Goal: Task Accomplishment & Management: Manage account settings

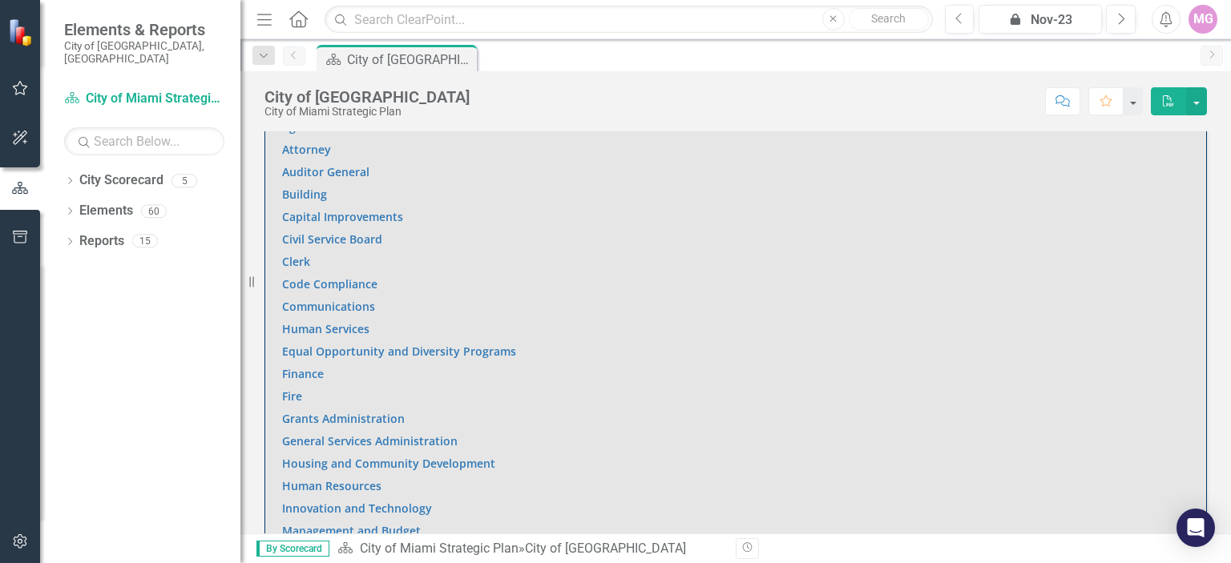
scroll to position [1006, 0]
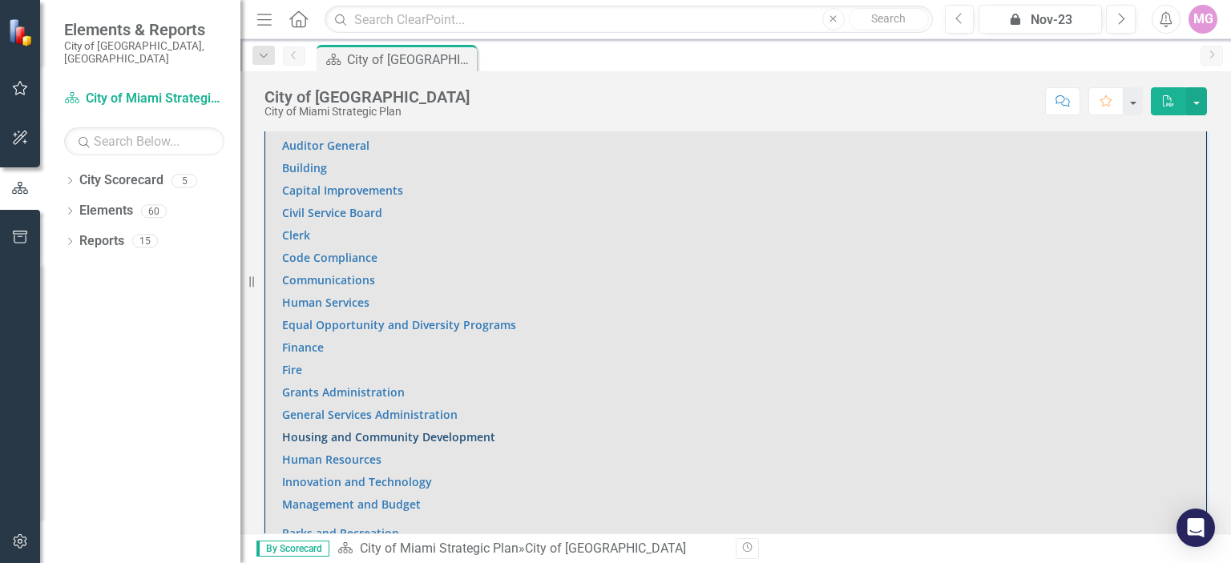
click at [455, 433] on link "Housing and Community Development" at bounding box center [388, 436] width 213 height 15
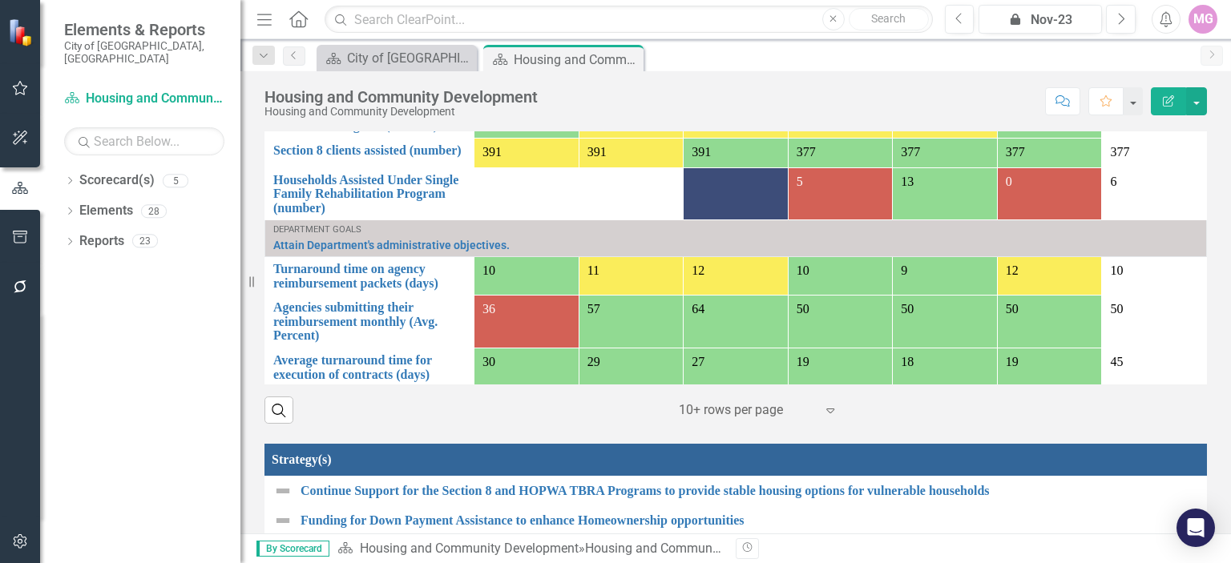
scroll to position [195, 0]
click at [401, 262] on link "Turnaround time on agency reimbursement packets (days)" at bounding box center [369, 276] width 192 height 28
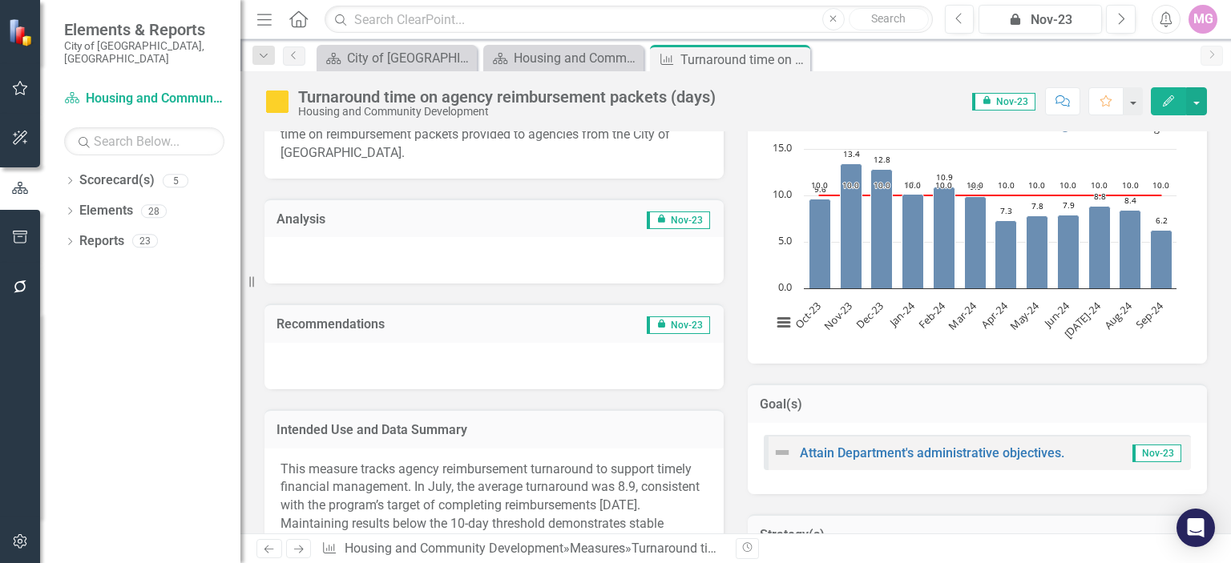
scroll to position [304, 0]
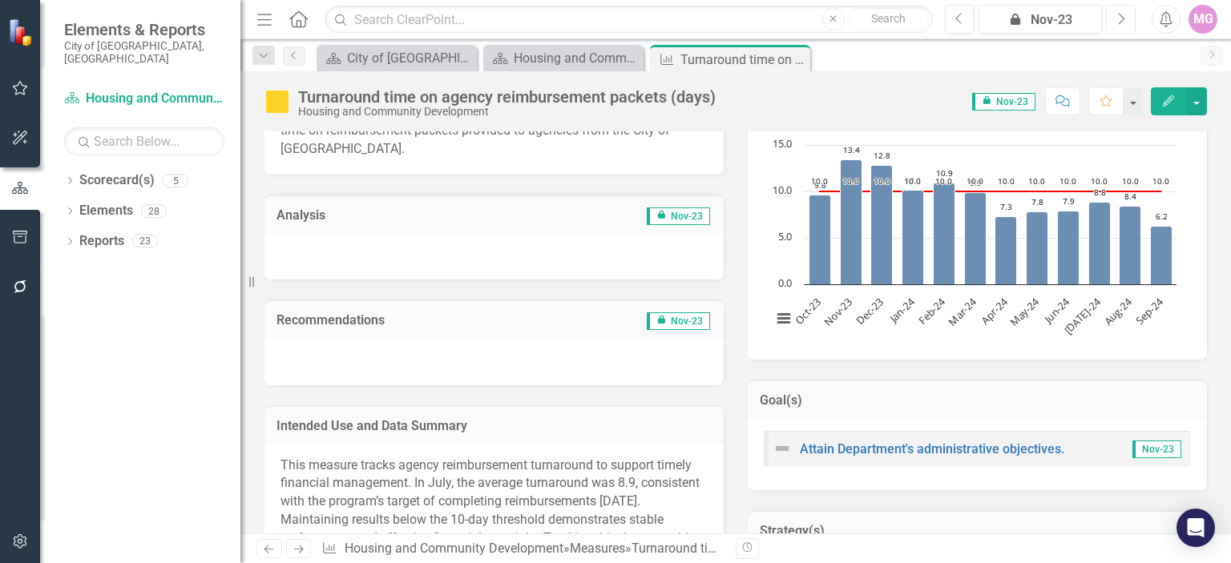
click at [1125, 22] on icon "Next" at bounding box center [1120, 19] width 9 height 14
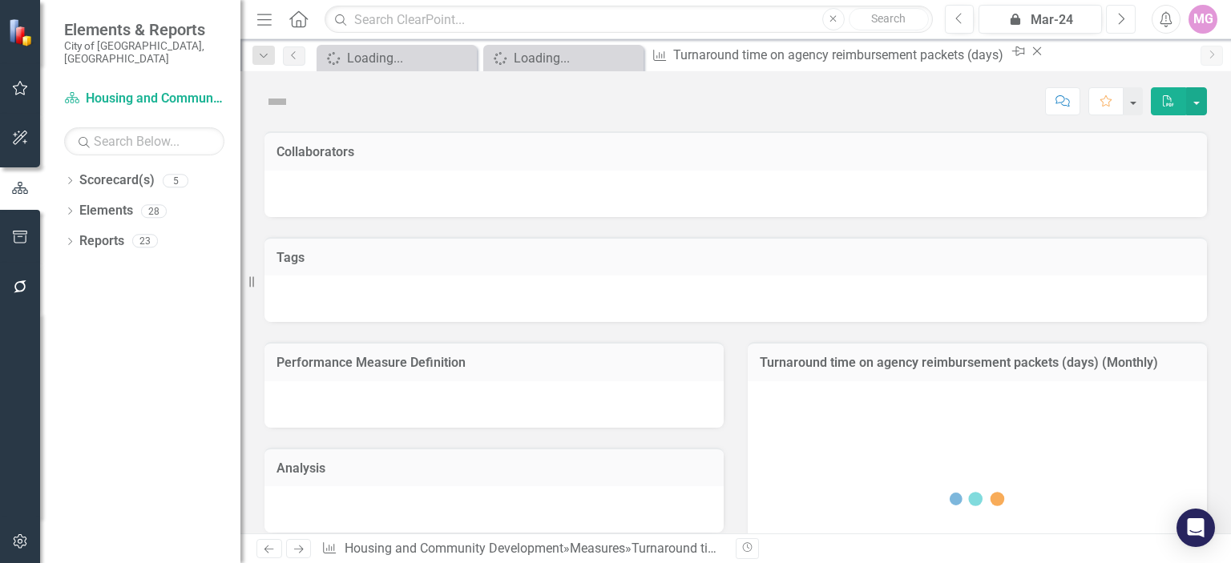
click at [1125, 22] on icon "Next" at bounding box center [1120, 19] width 9 height 14
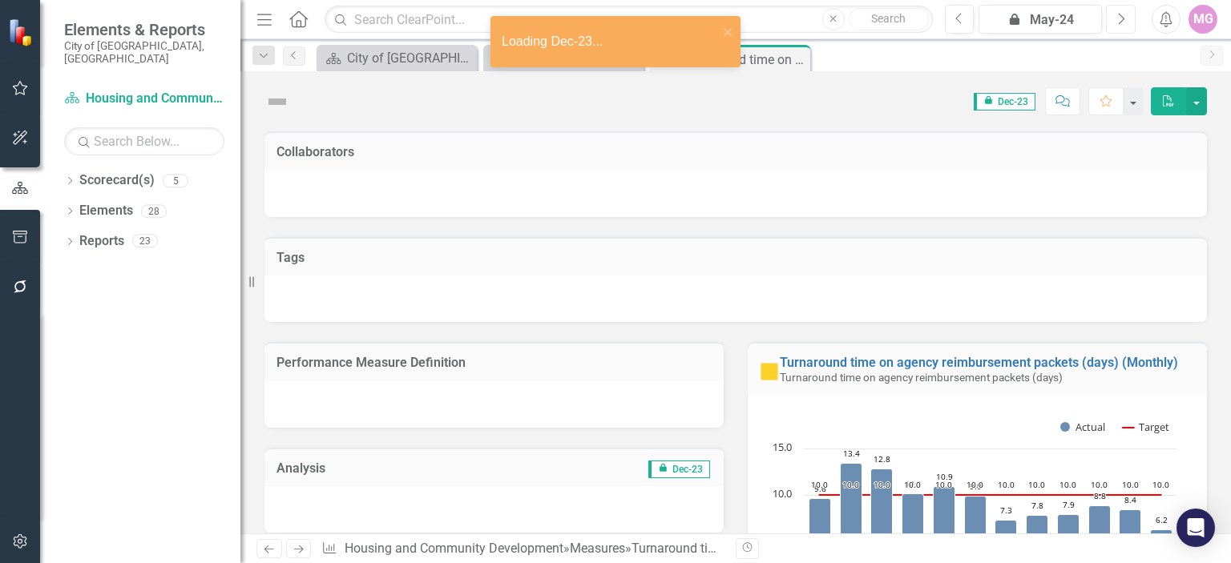
click at [1125, 22] on icon "Next" at bounding box center [1120, 19] width 9 height 14
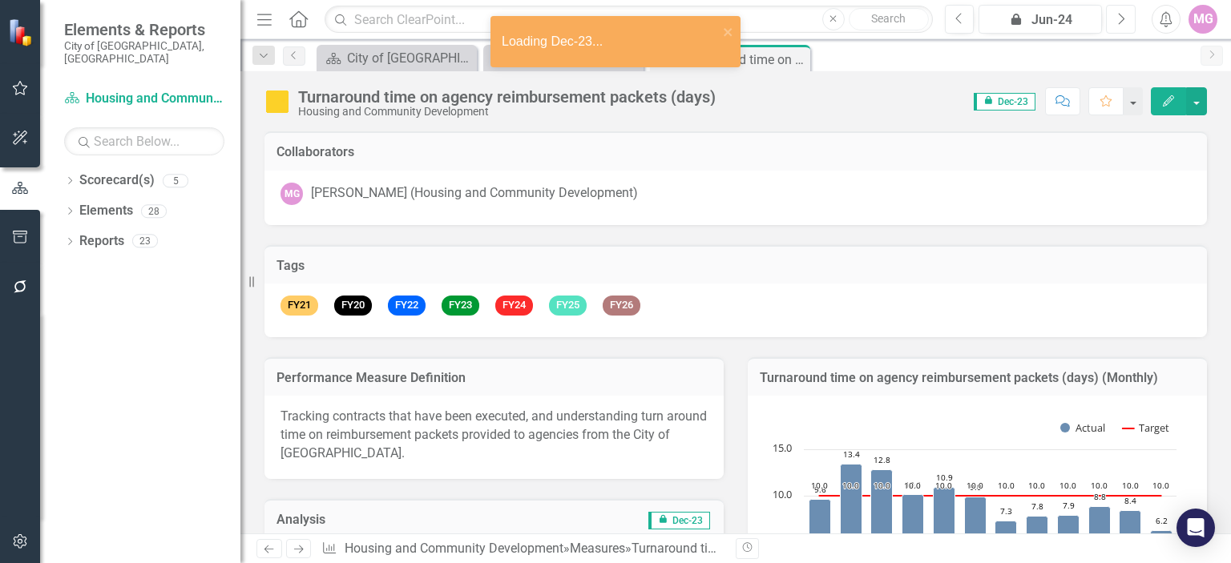
click at [1125, 22] on icon "Next" at bounding box center [1120, 19] width 9 height 14
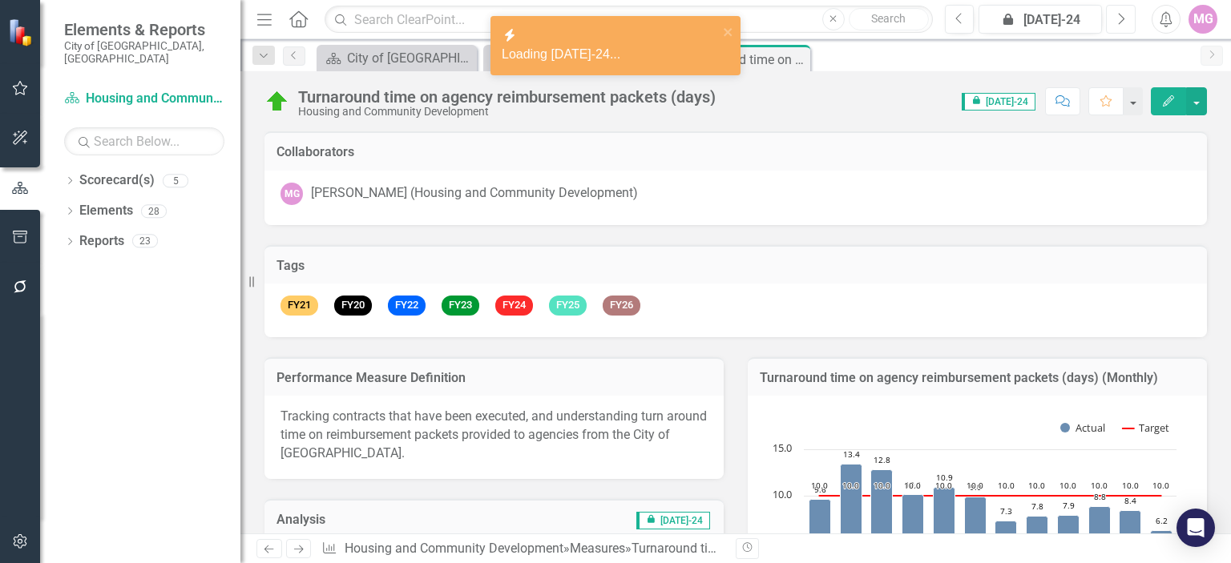
click at [1125, 22] on icon "Next" at bounding box center [1120, 19] width 9 height 14
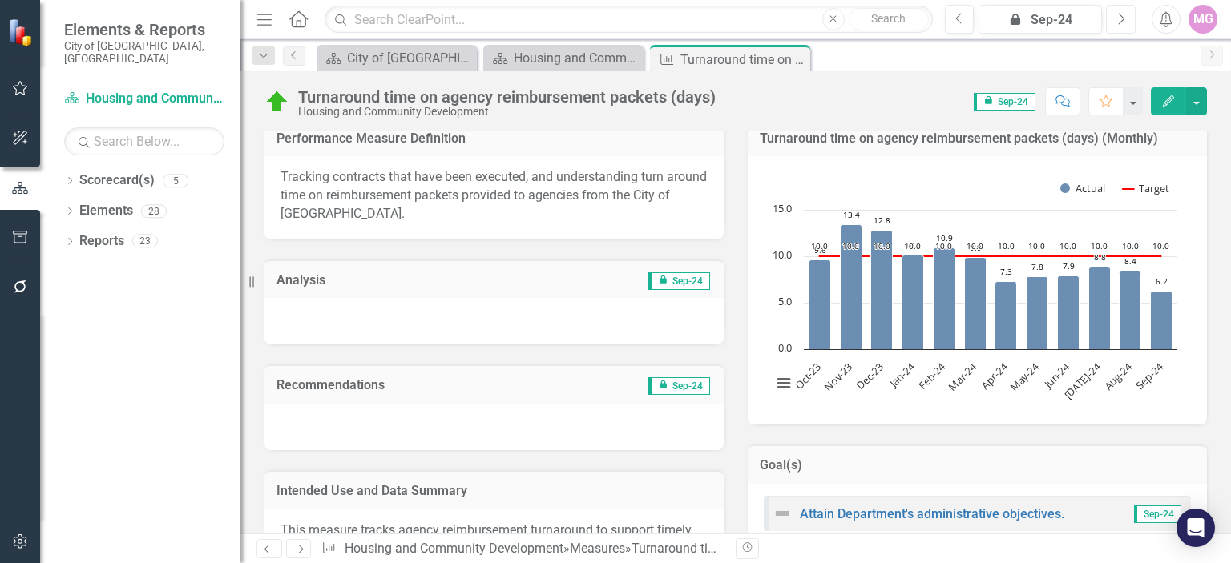
scroll to position [244, 0]
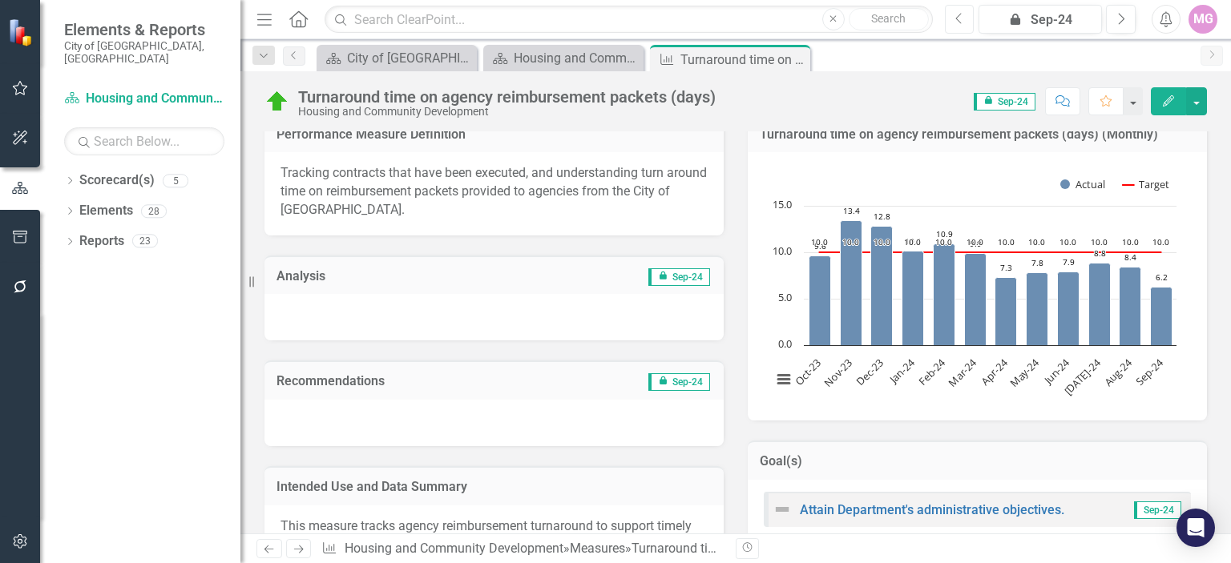
click at [960, 18] on icon "Previous" at bounding box center [959, 19] width 9 height 14
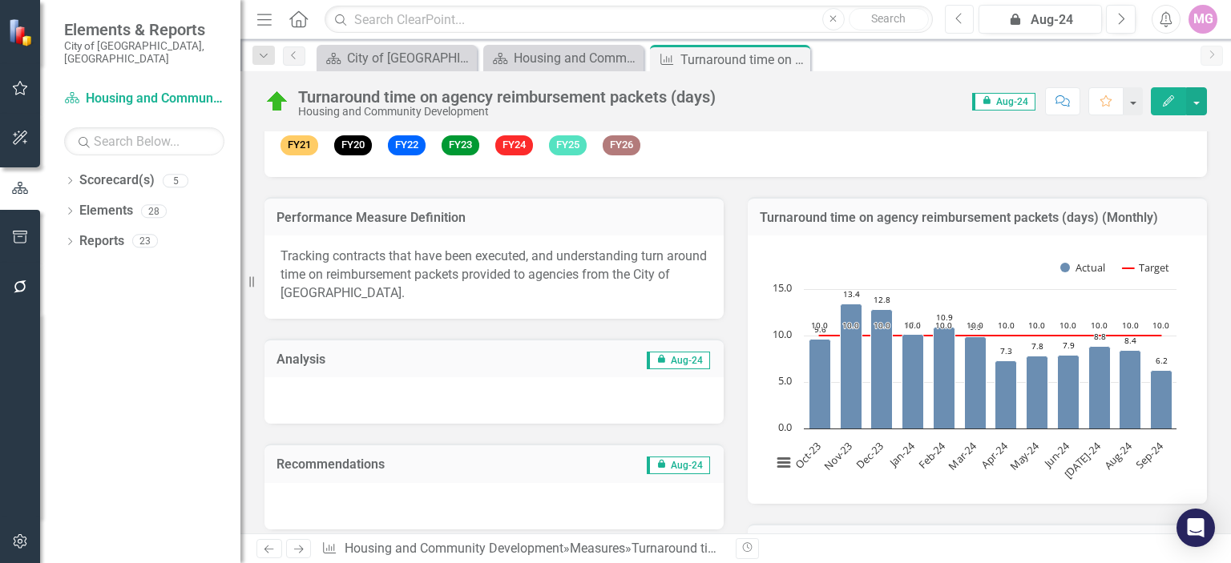
scroll to position [170, 0]
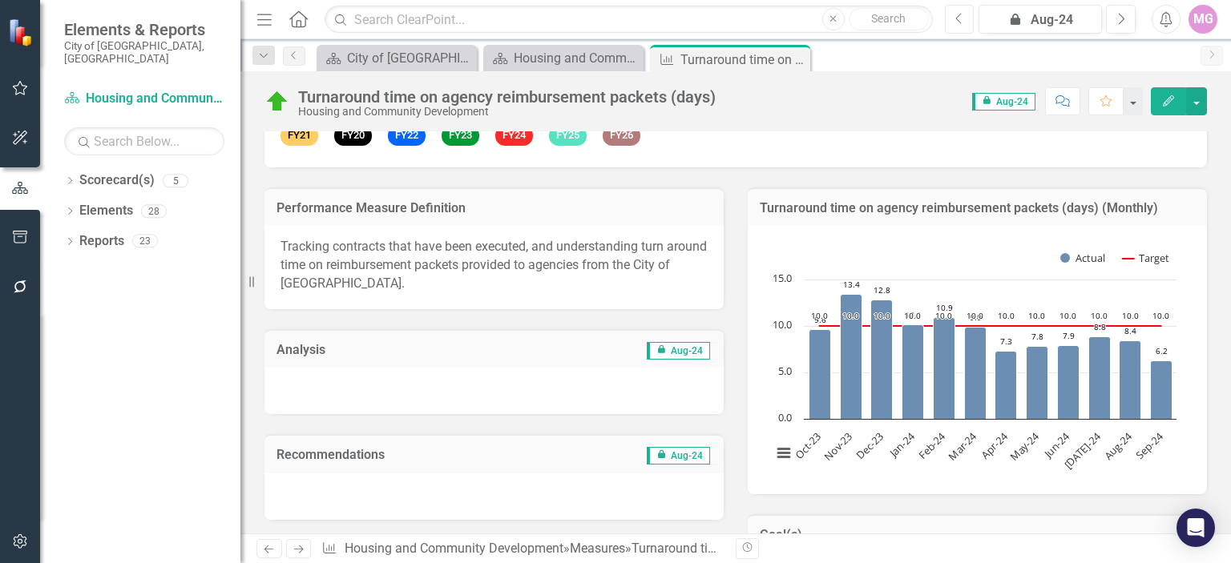
click at [965, 17] on button "Previous" at bounding box center [960, 19] width 30 height 29
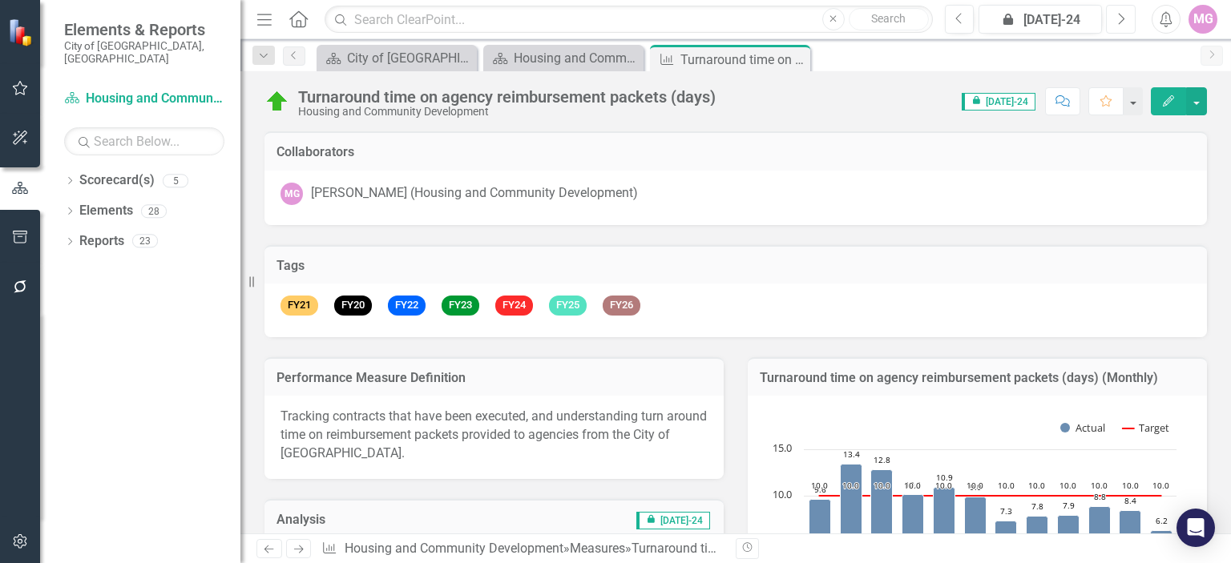
click at [1125, 28] on button "Next" at bounding box center [1121, 19] width 30 height 29
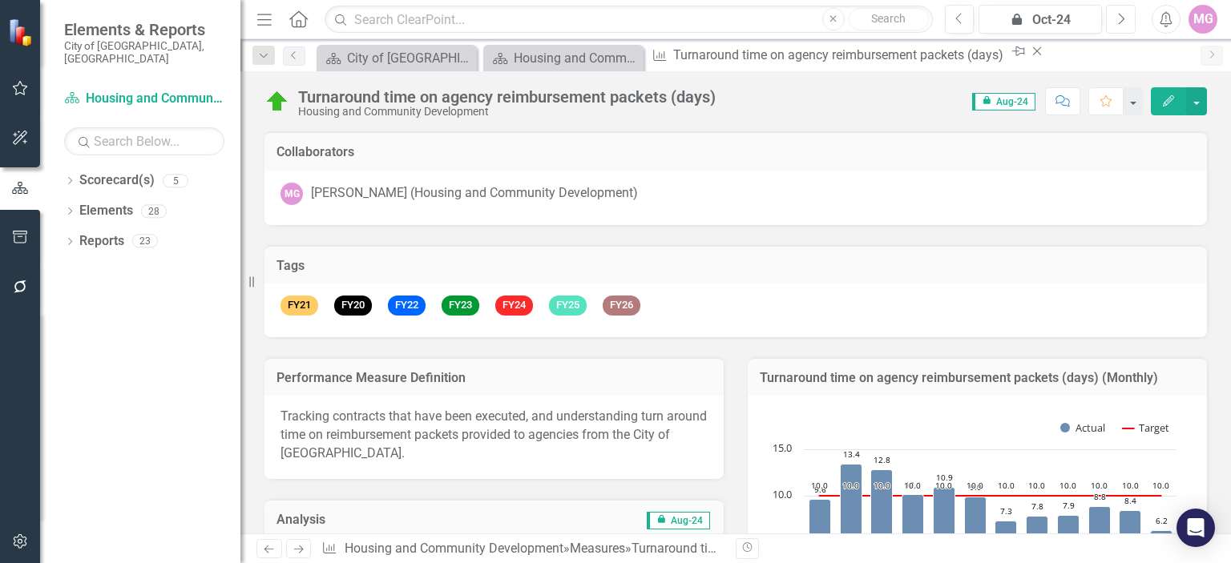
click at [1125, 28] on button "Next" at bounding box center [1121, 19] width 30 height 29
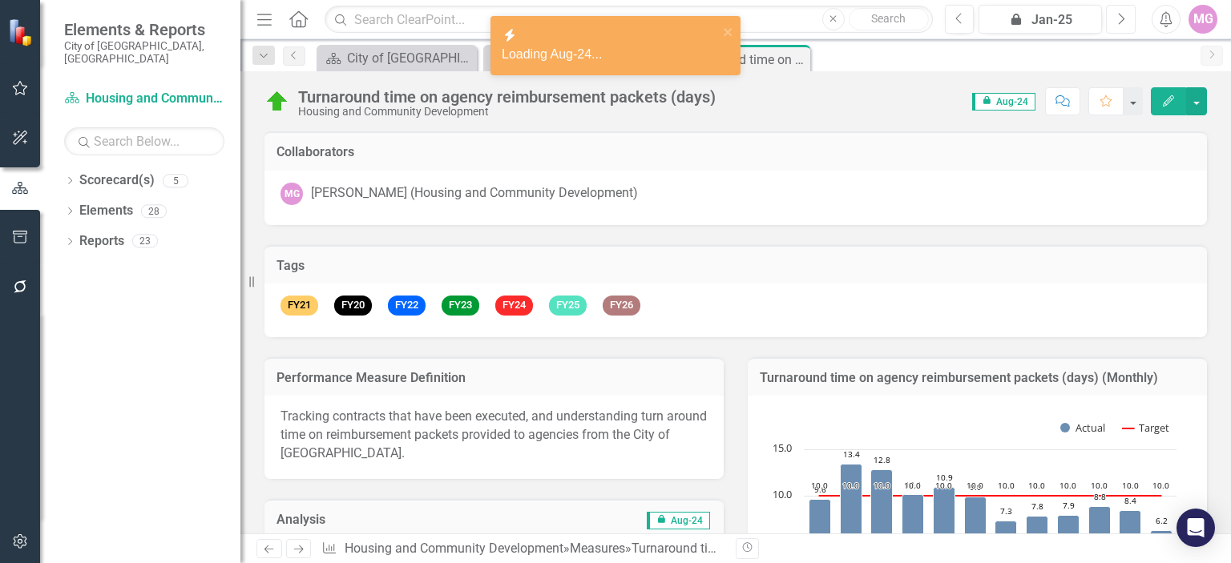
click at [1125, 28] on button "Next" at bounding box center [1121, 19] width 30 height 29
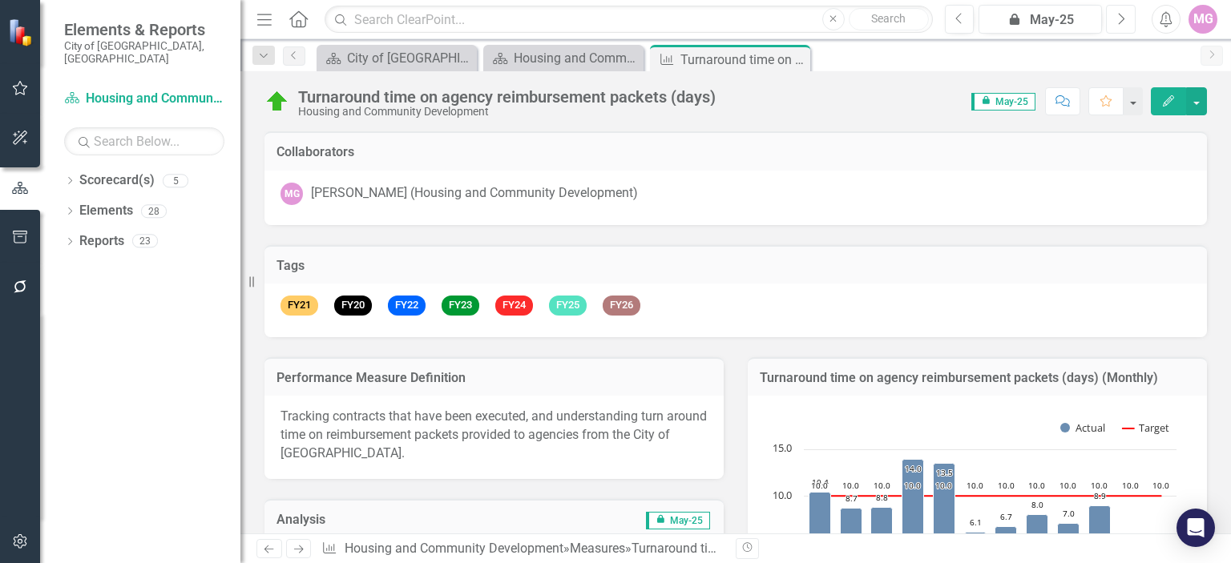
click at [1125, 28] on button "Next" at bounding box center [1121, 19] width 30 height 29
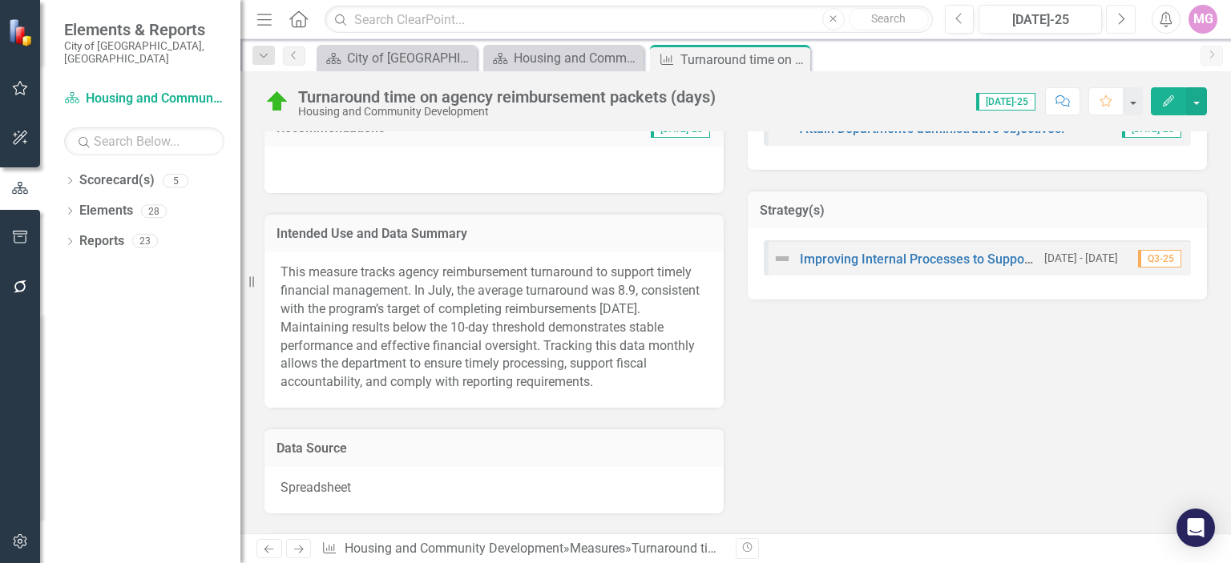
scroll to position [635, 0]
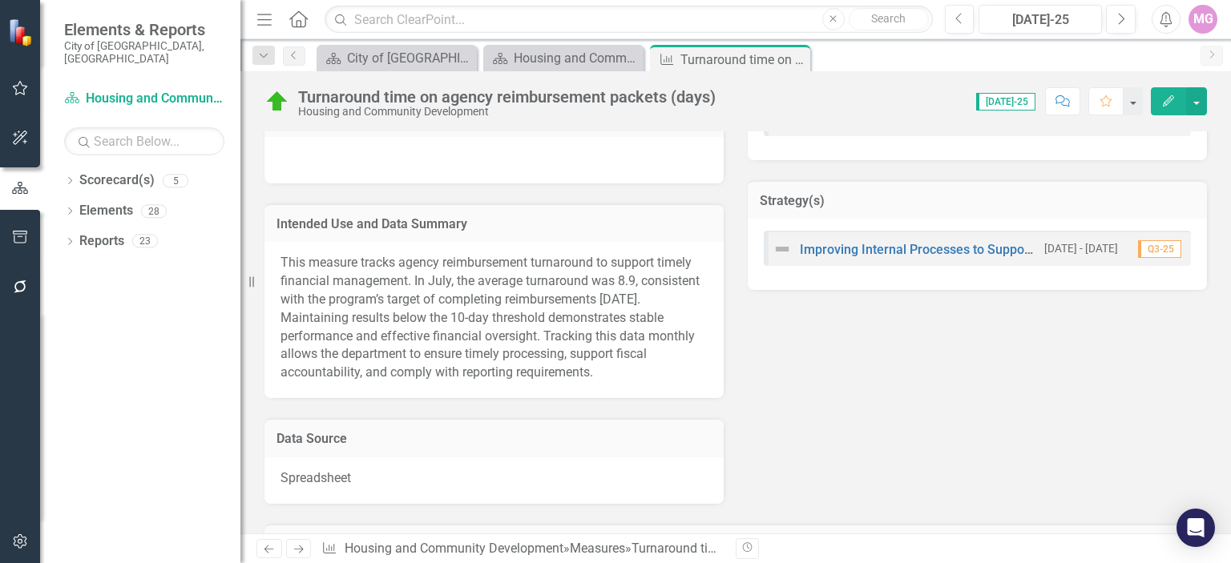
click at [541, 368] on span "This measure tracks agency reimbursement turnaround to support timely financial…" at bounding box center [489, 317] width 419 height 125
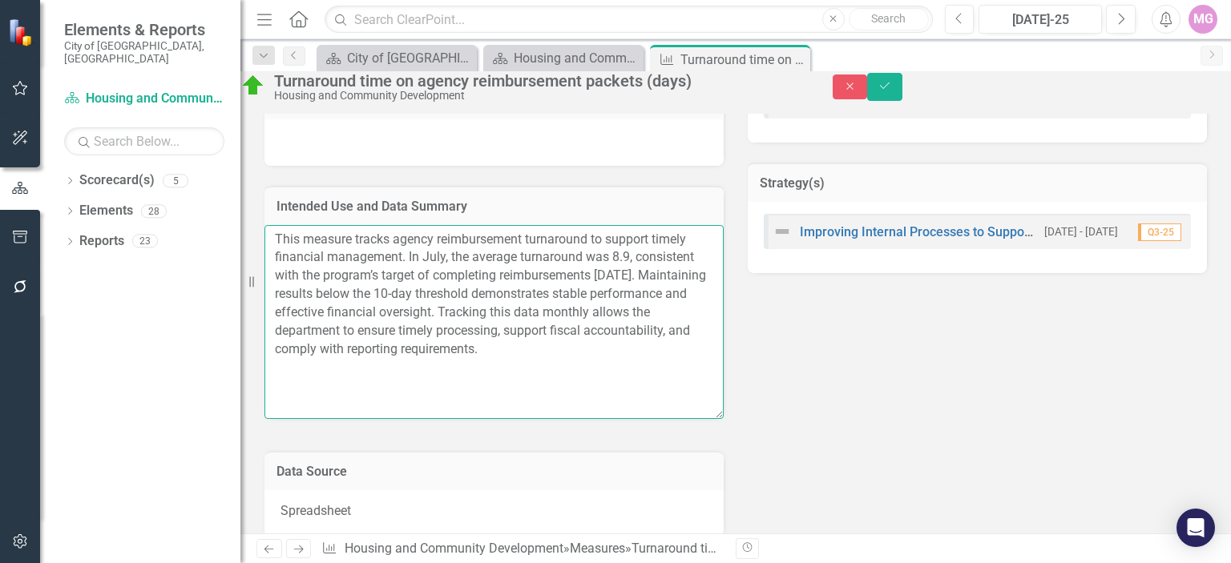
click at [670, 304] on textarea "This measure tracks agency reimbursement turnaround to support timely financial…" at bounding box center [493, 322] width 459 height 194
click at [495, 304] on textarea "This measure tracks agency reimbursement turnaround to support timely financial…" at bounding box center [493, 322] width 459 height 194
type textarea "This measure tracks agency reimbursement turnaround to support timely financial…"
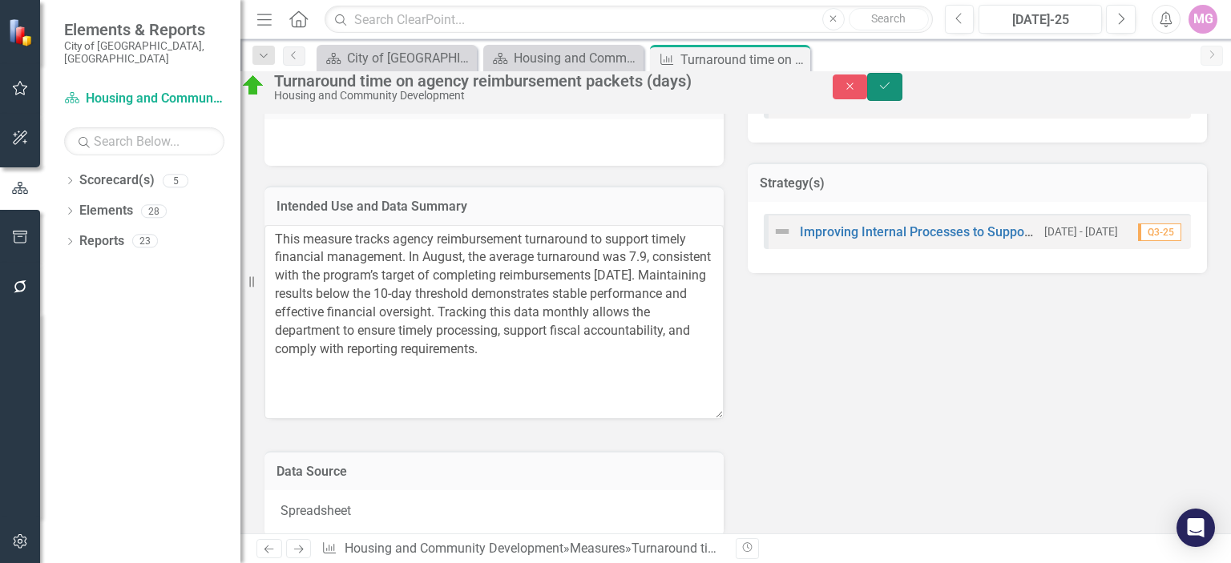
click at [892, 91] on icon "Save" at bounding box center [884, 85] width 14 height 11
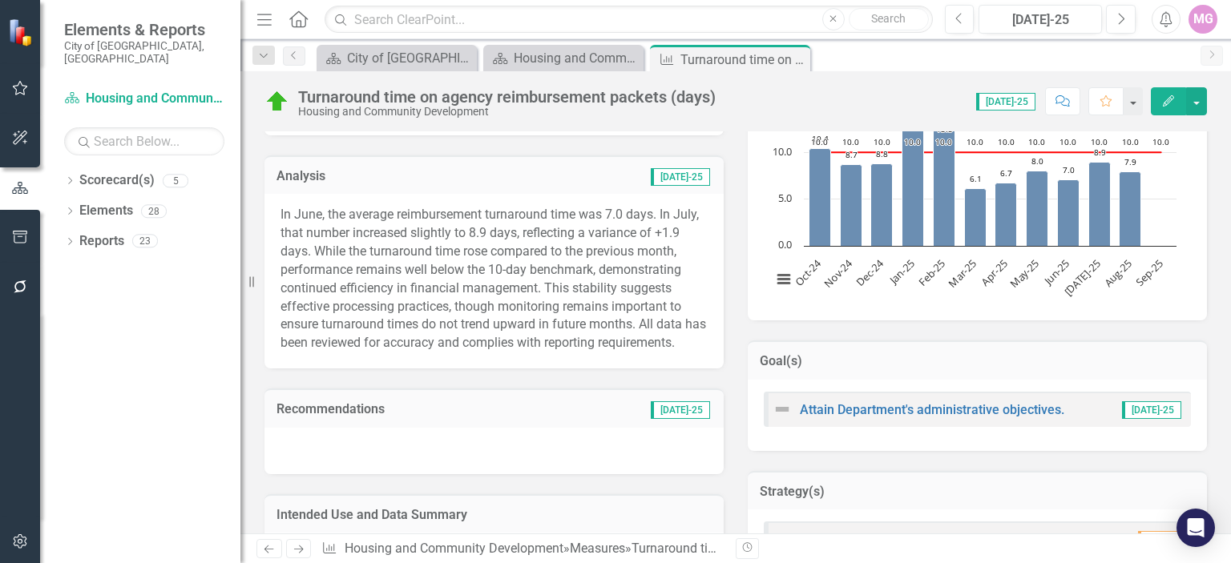
scroll to position [349, 0]
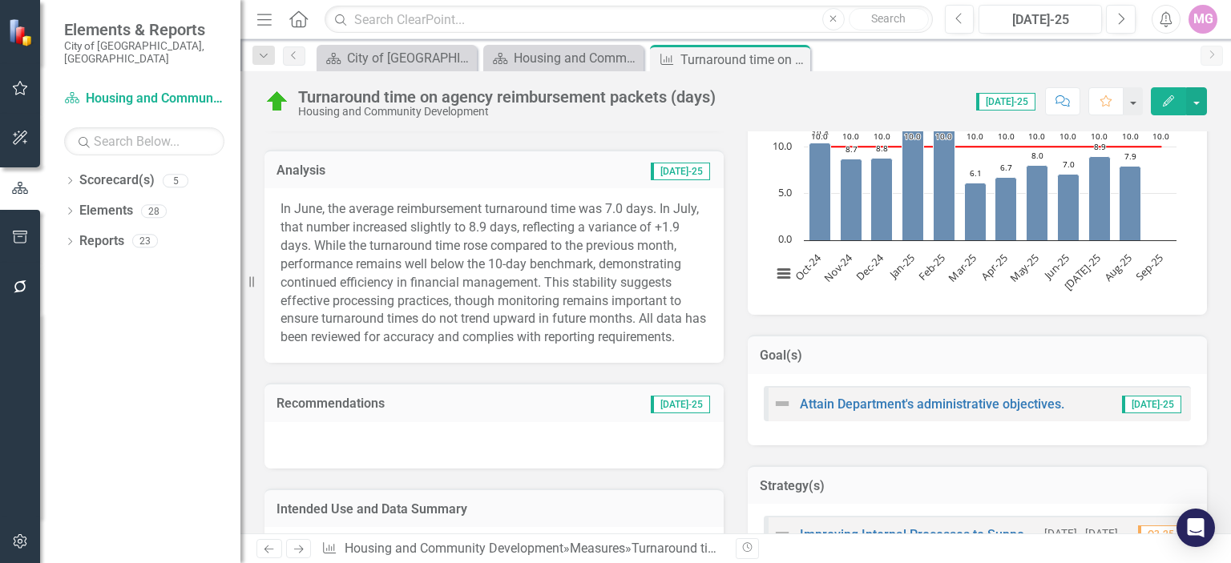
click at [435, 268] on p "In June, the average reimbursement turnaround time was 7.0 days. In July, that …" at bounding box center [493, 273] width 427 height 147
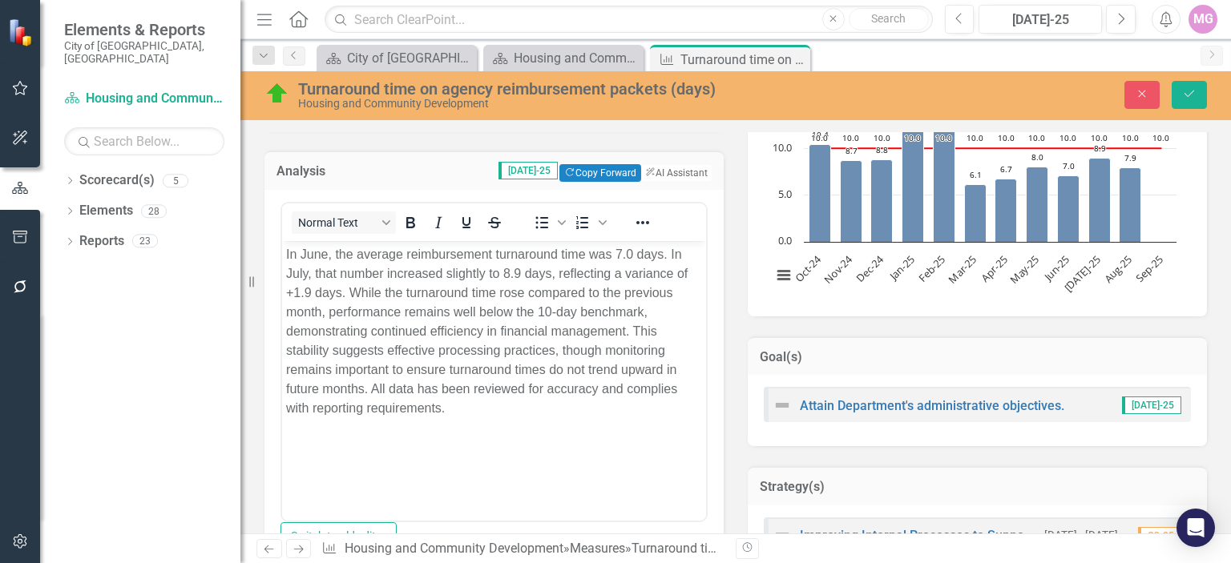
scroll to position [0, 0]
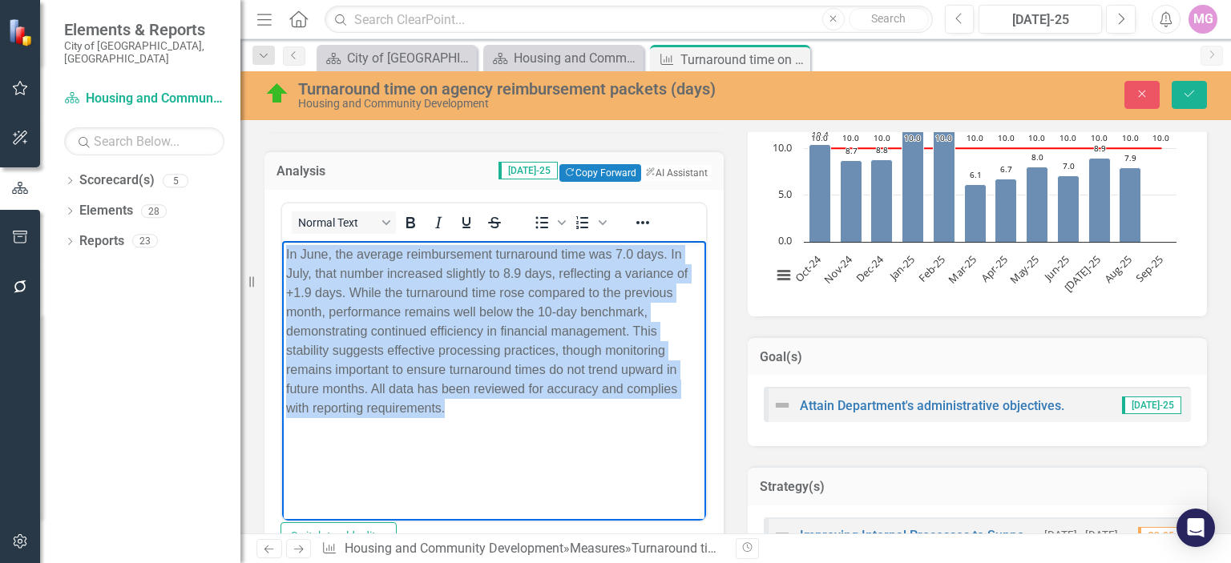
drag, startPoint x: 284, startPoint y: 256, endPoint x: 535, endPoint y: 419, distance: 298.9
click at [535, 419] on body "In June, the average reimbursement turnaround time was 7.0 days. In July, that …" at bounding box center [494, 360] width 424 height 240
copy p "In June, the average reimbursement turnaround time was 7.0 days. In July, that …"
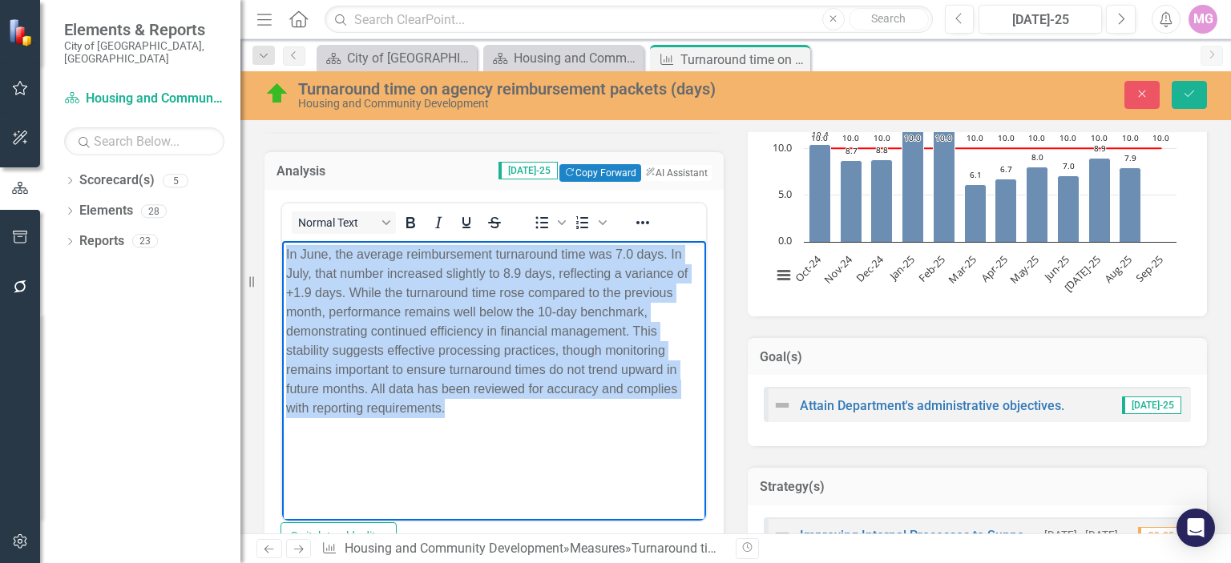
click at [531, 456] on body "In June, the average reimbursement turnaround time was 7.0 days. In July, that …" at bounding box center [494, 360] width 424 height 240
drag, startPoint x: 454, startPoint y: 409, endPoint x: 285, endPoint y: 248, distance: 232.9
click at [286, 248] on p "In June, the average reimbursement turnaround time was 7.0 days. In July, that …" at bounding box center [494, 330] width 416 height 173
paste body "Rich Text Area. Press ALT-0 for help."
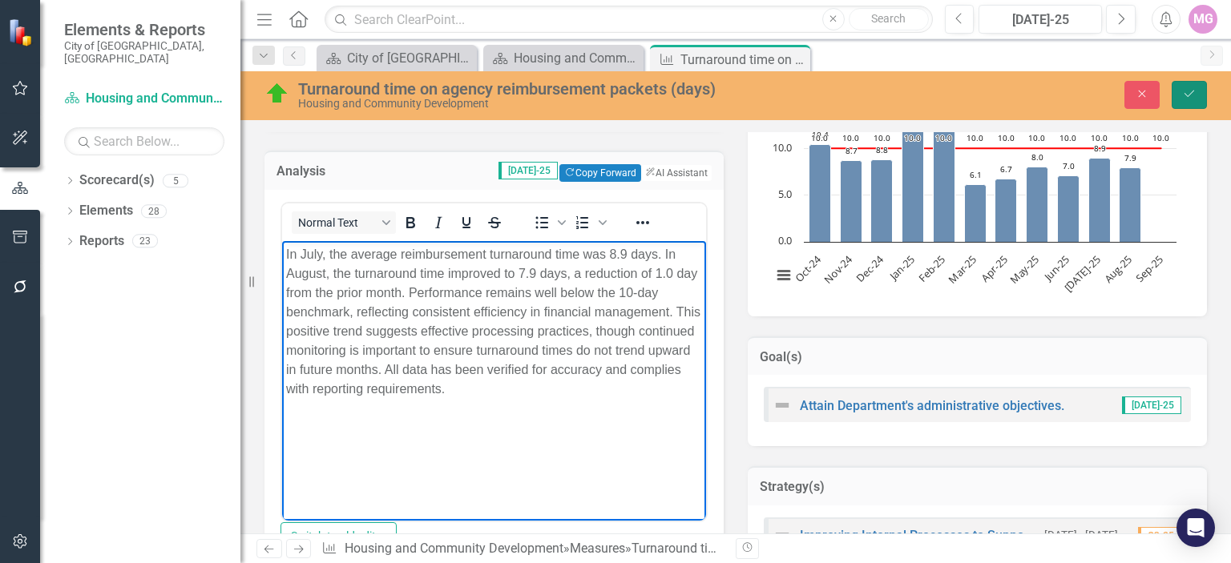
click at [1183, 92] on icon "Save" at bounding box center [1189, 93] width 14 height 11
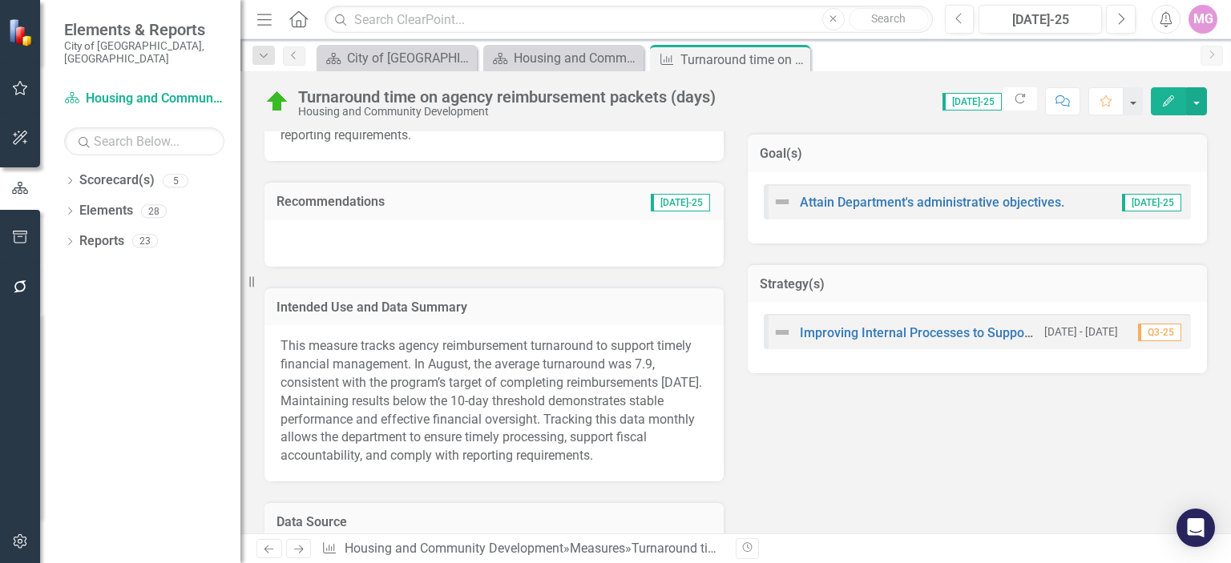
scroll to position [561, 0]
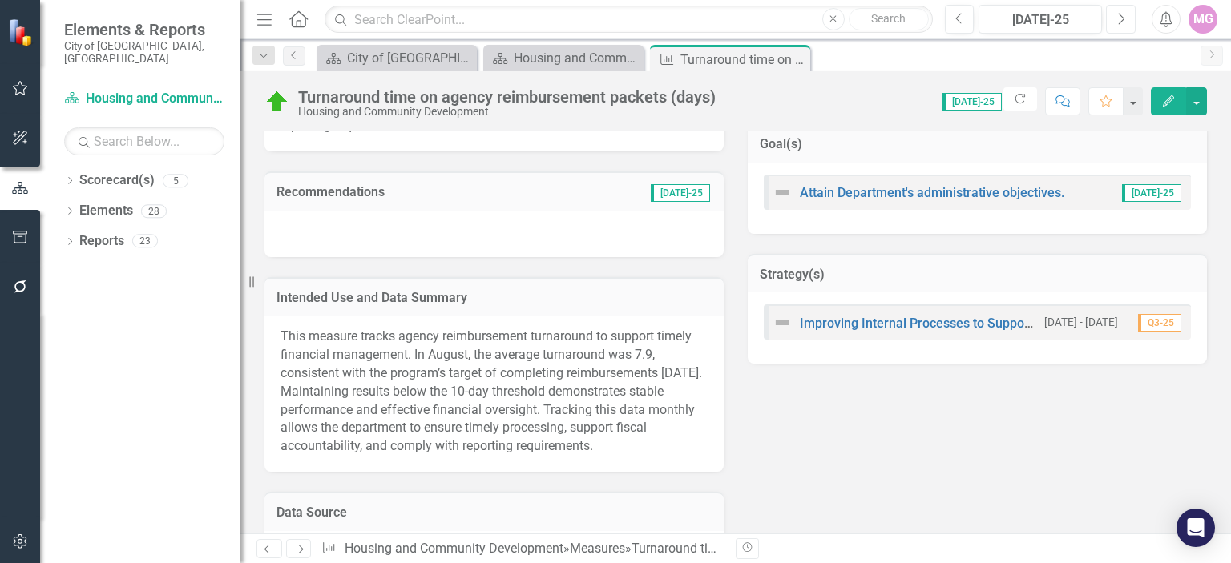
click at [1130, 27] on button "Next" at bounding box center [1121, 19] width 30 height 29
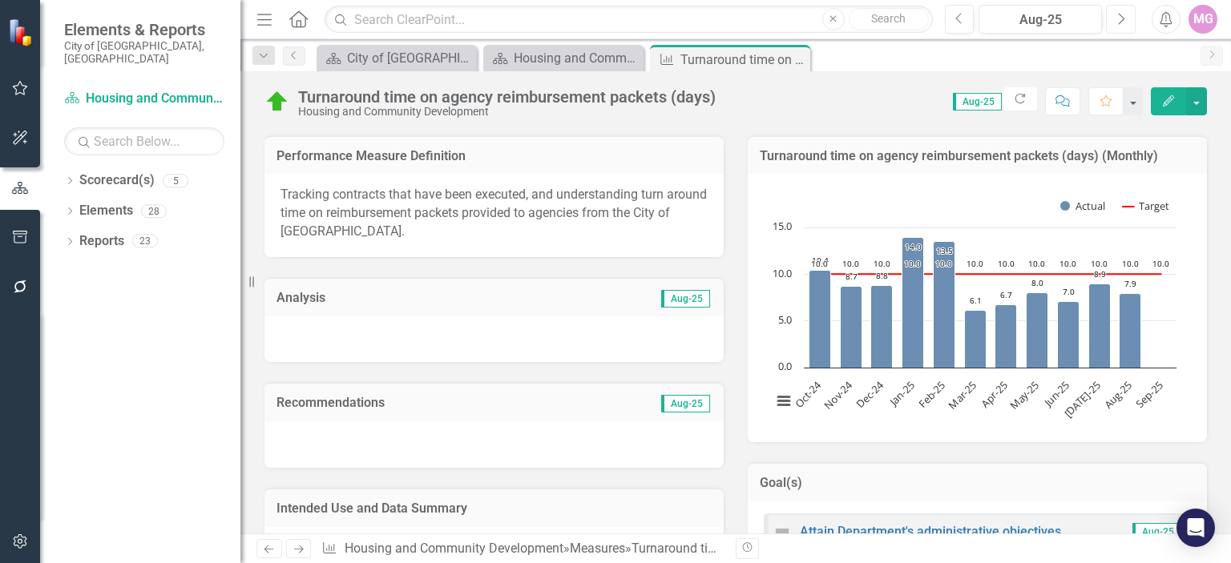
scroll to position [204, 0]
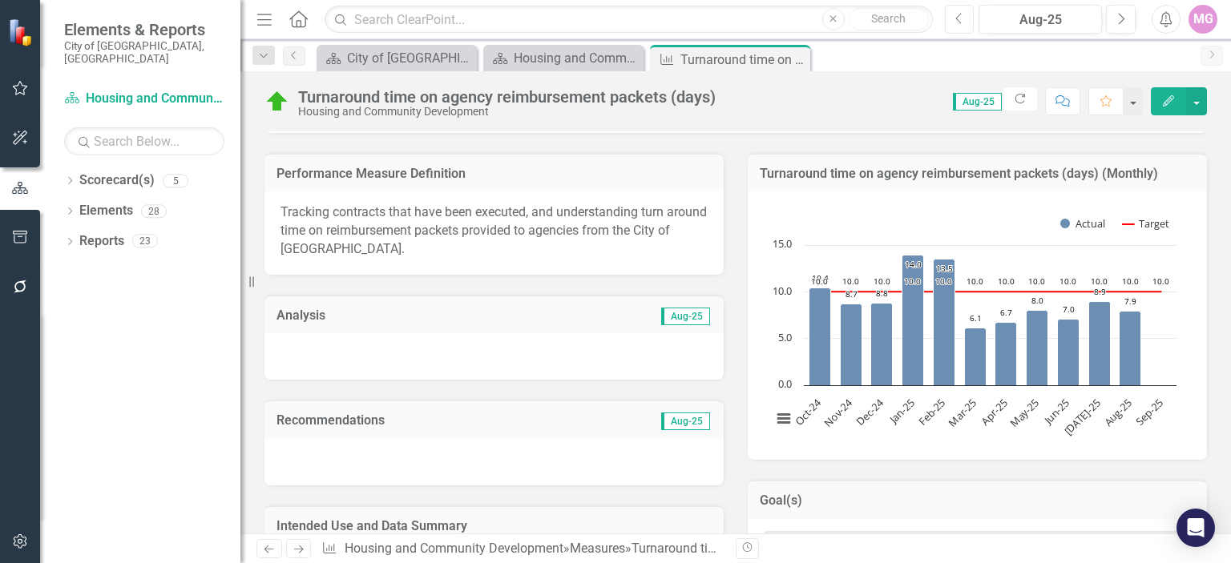
click at [963, 19] on icon "Previous" at bounding box center [959, 19] width 9 height 14
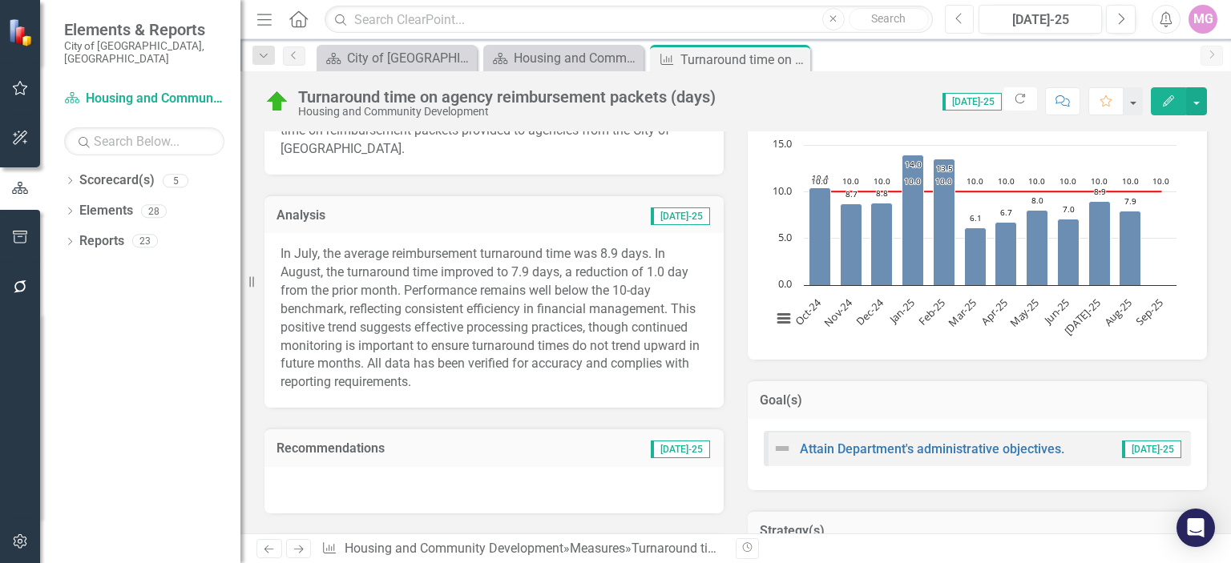
scroll to position [292, 0]
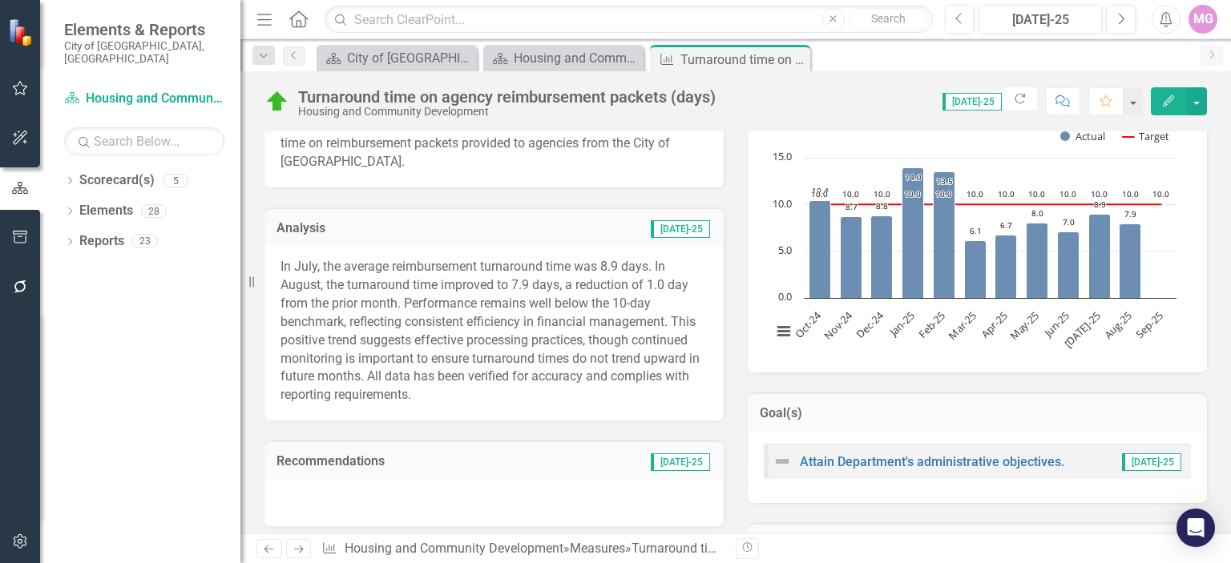
click at [441, 284] on p "In July, the average reimbursement turnaround time was 8.9 days. In August, the…" at bounding box center [493, 331] width 427 height 147
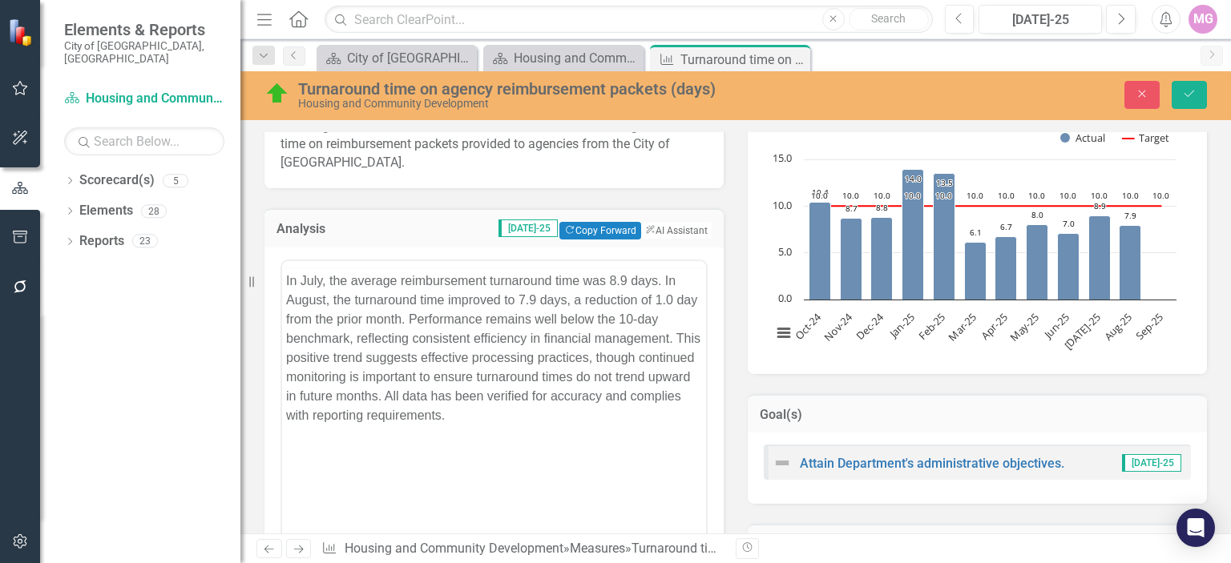
scroll to position [0, 0]
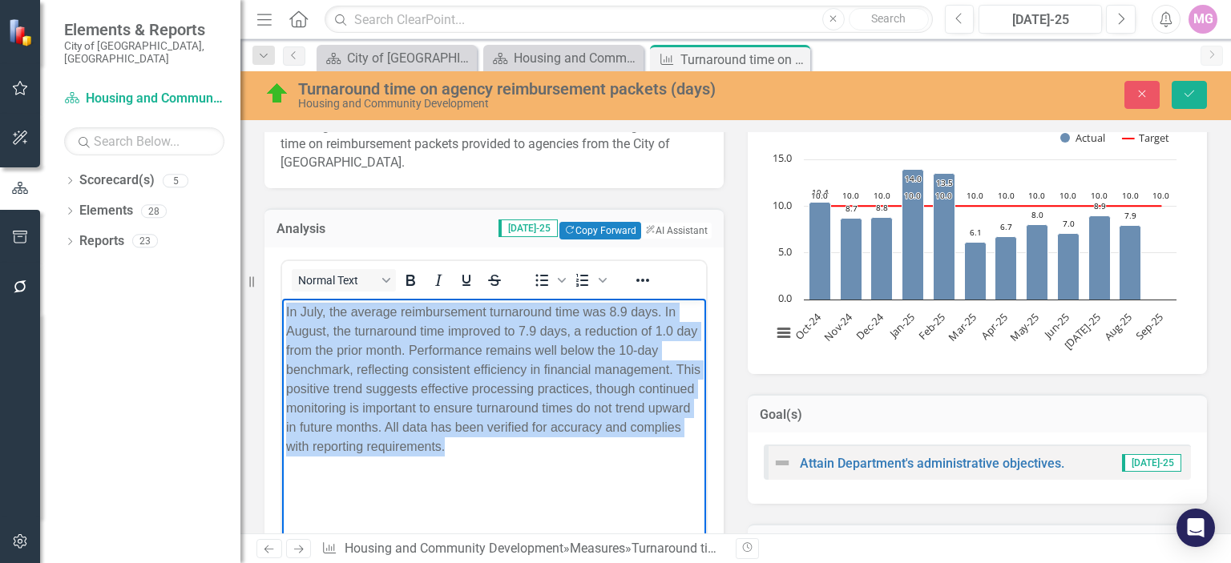
drag, startPoint x: 285, startPoint y: 310, endPoint x: 557, endPoint y: 506, distance: 335.1
click at [557, 506] on body "In July, the average reimbursement turnaround time was 8.9 days. In August, the…" at bounding box center [494, 418] width 424 height 240
paste body "Rich Text Area. Press ALT-0 for help."
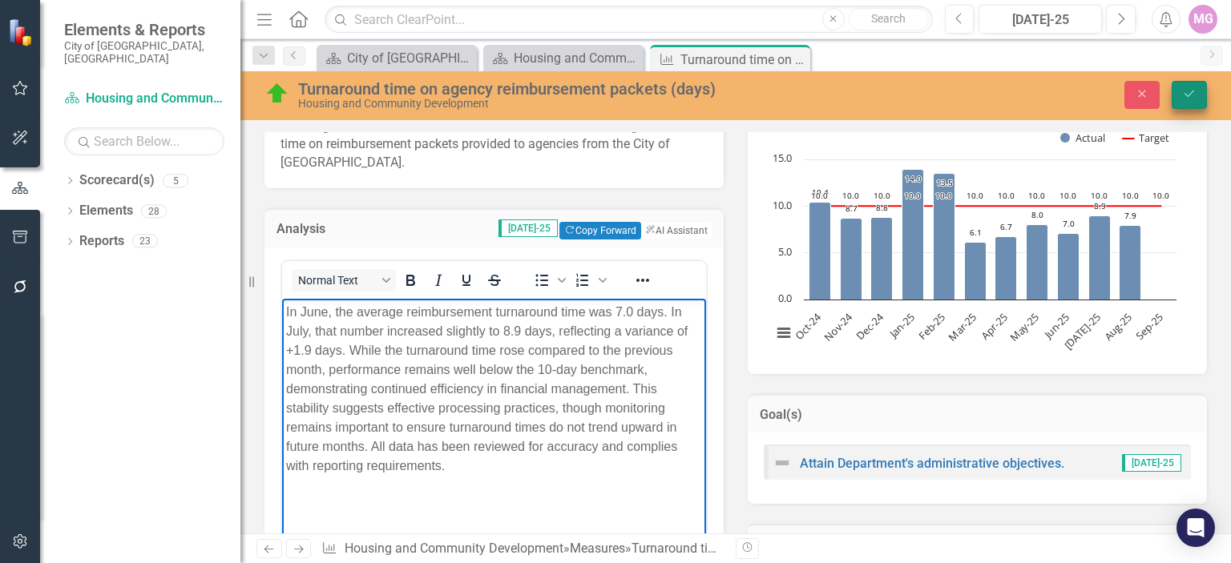
click at [1184, 89] on icon "Save" at bounding box center [1189, 93] width 14 height 11
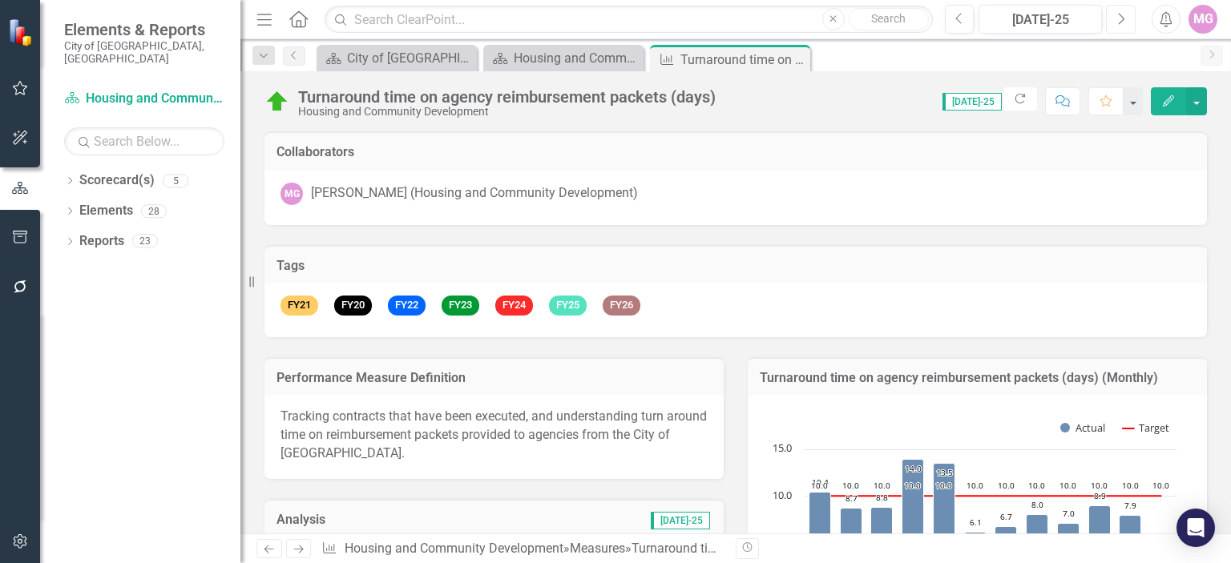
click at [1124, 12] on icon "Next" at bounding box center [1120, 19] width 9 height 14
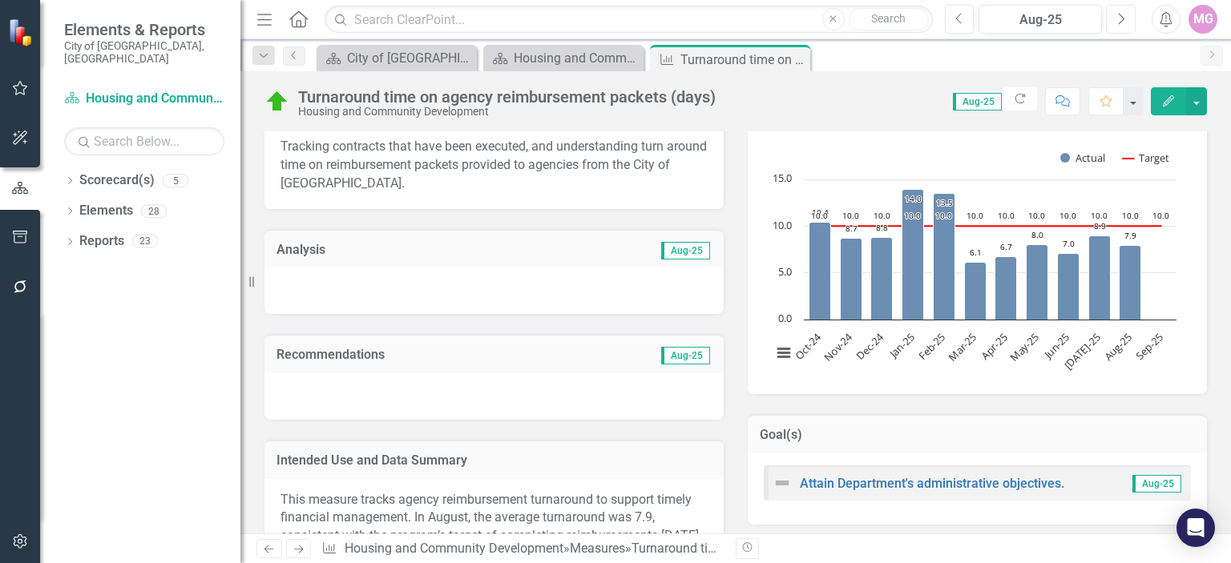
scroll to position [304, 0]
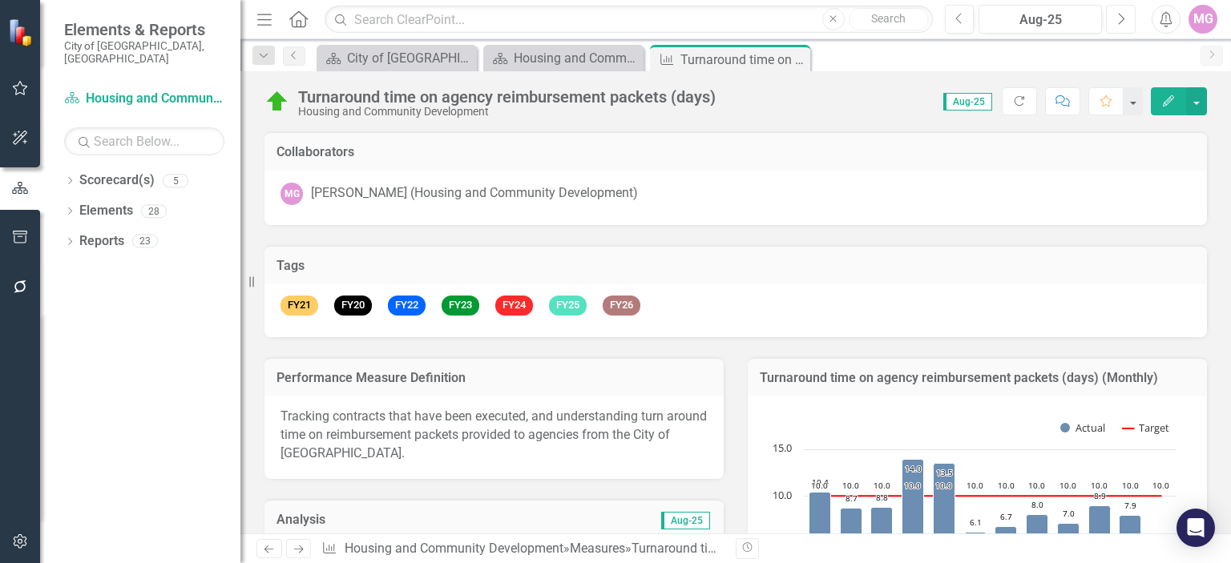
scroll to position [304, 0]
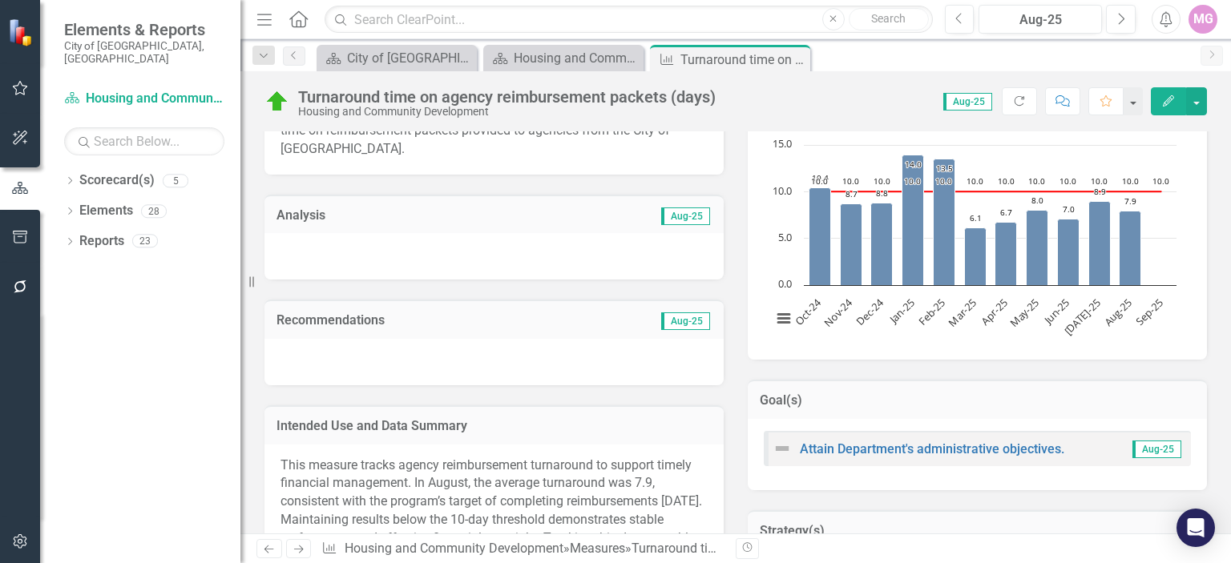
click at [373, 255] on div at bounding box center [493, 256] width 459 height 46
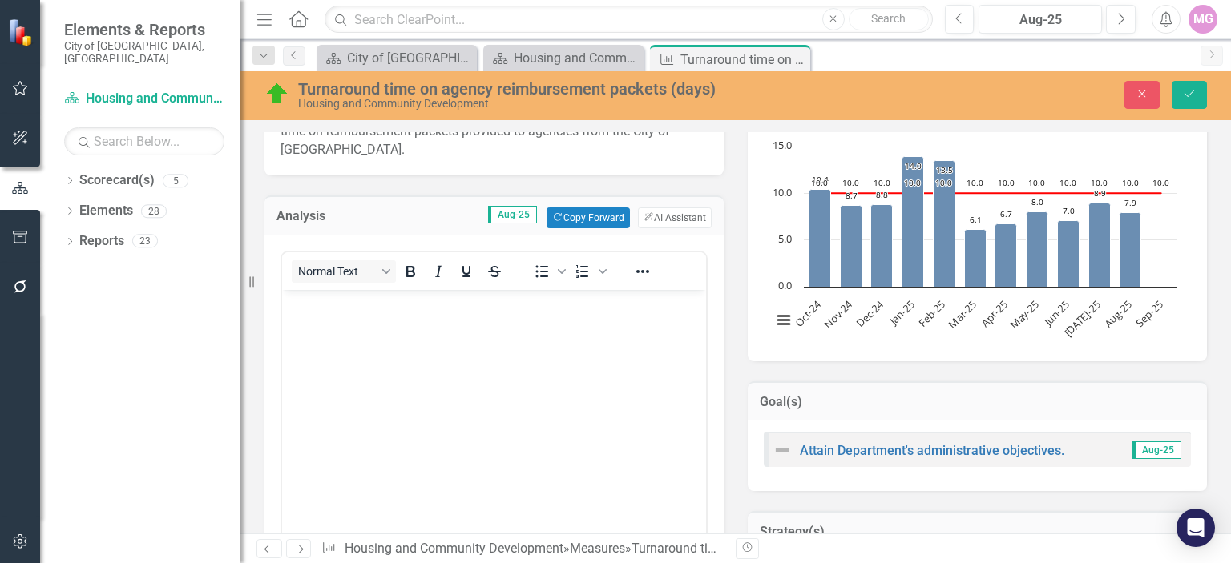
scroll to position [0, 0]
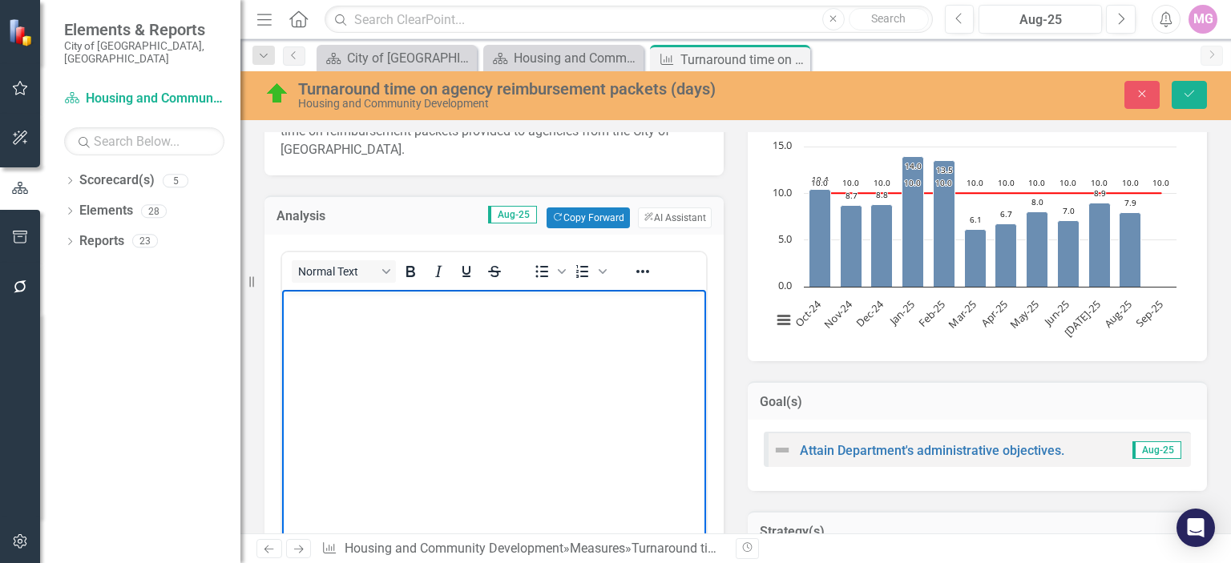
click at [312, 310] on p "Rich Text Area. Press ALT-0 for help." at bounding box center [494, 303] width 416 height 19
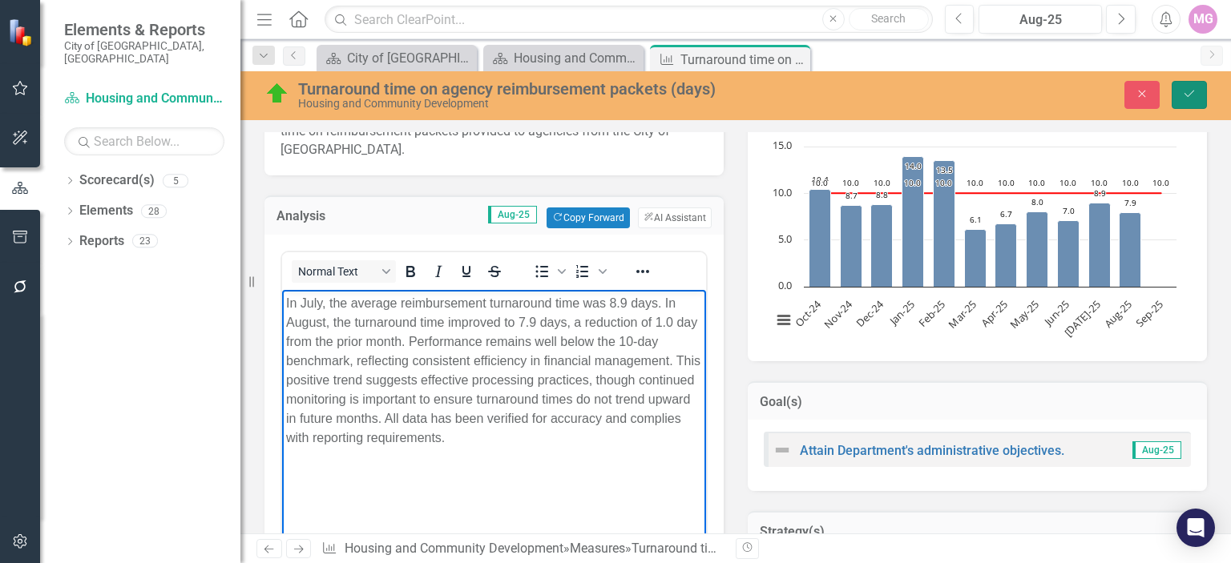
click at [1186, 90] on icon "Save" at bounding box center [1189, 93] width 14 height 11
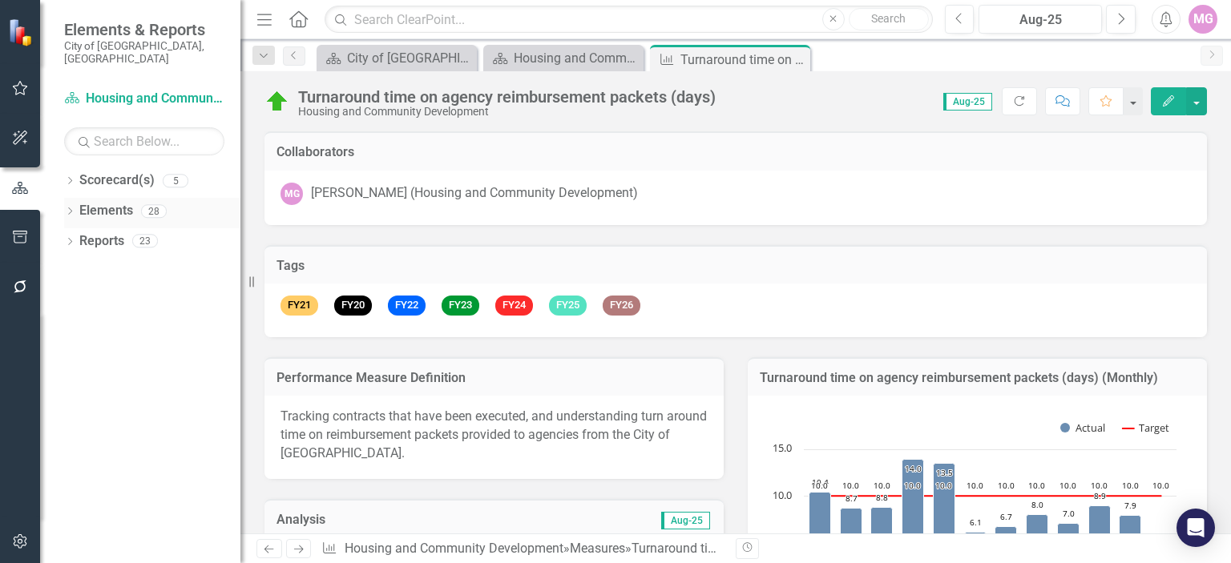
click at [127, 202] on link "Elements" at bounding box center [106, 211] width 54 height 18
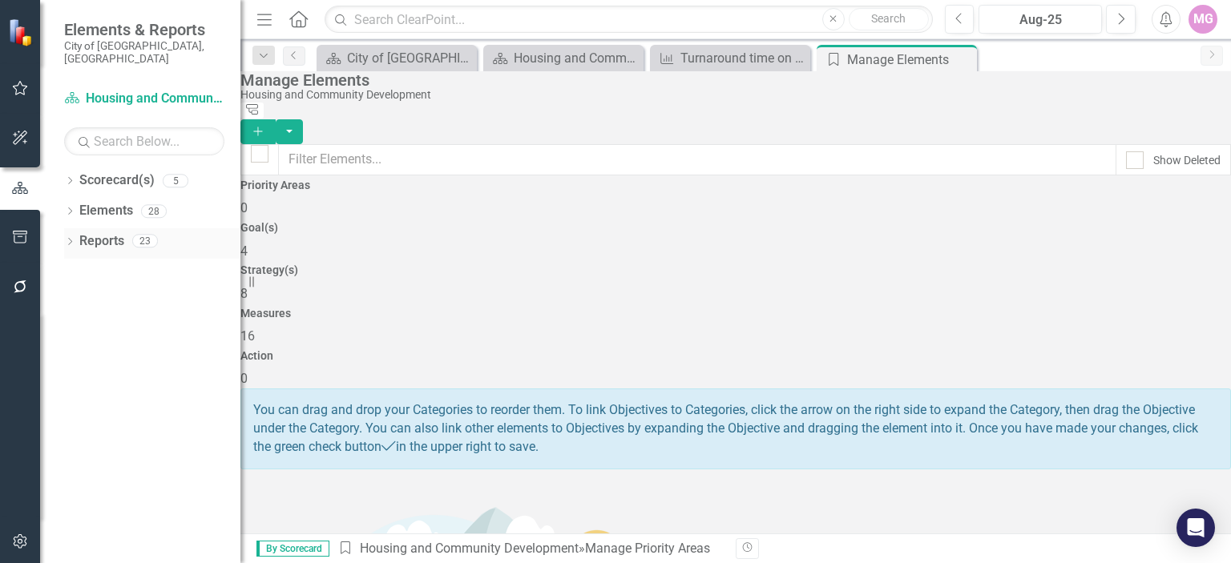
click at [114, 234] on link "Reports" at bounding box center [101, 241] width 45 height 18
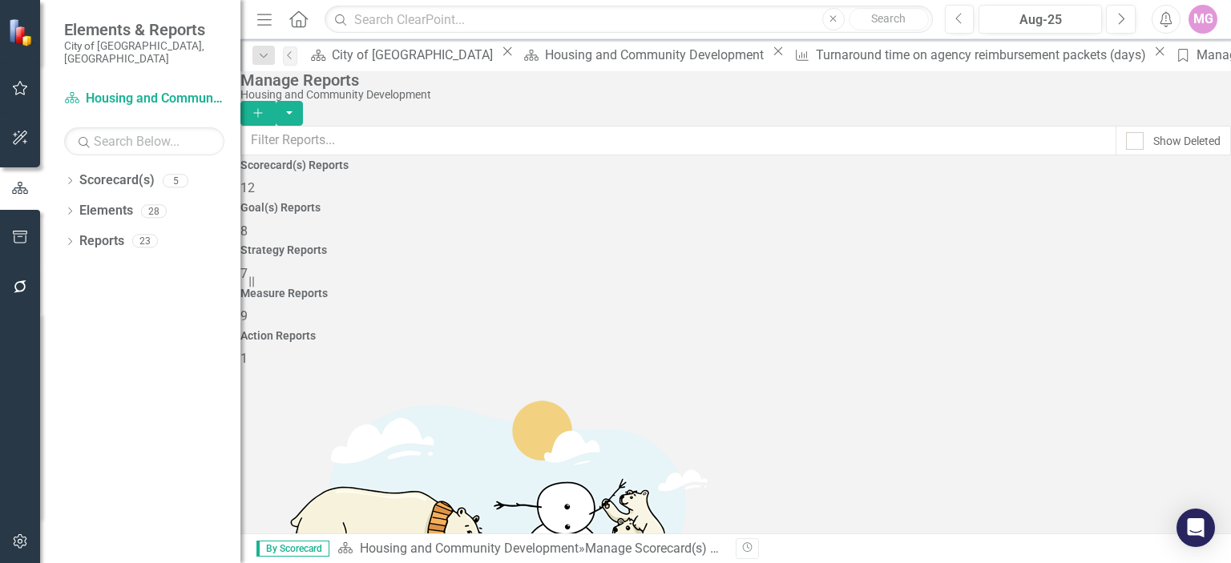
click at [727, 244] on div "Strategy Reports 7" at bounding box center [735, 263] width 990 height 38
click at [353, 171] on h4 "Scorecard(s) Reports" at bounding box center [735, 165] width 990 height 12
click at [1203, 32] on div "MG" at bounding box center [1202, 19] width 29 height 29
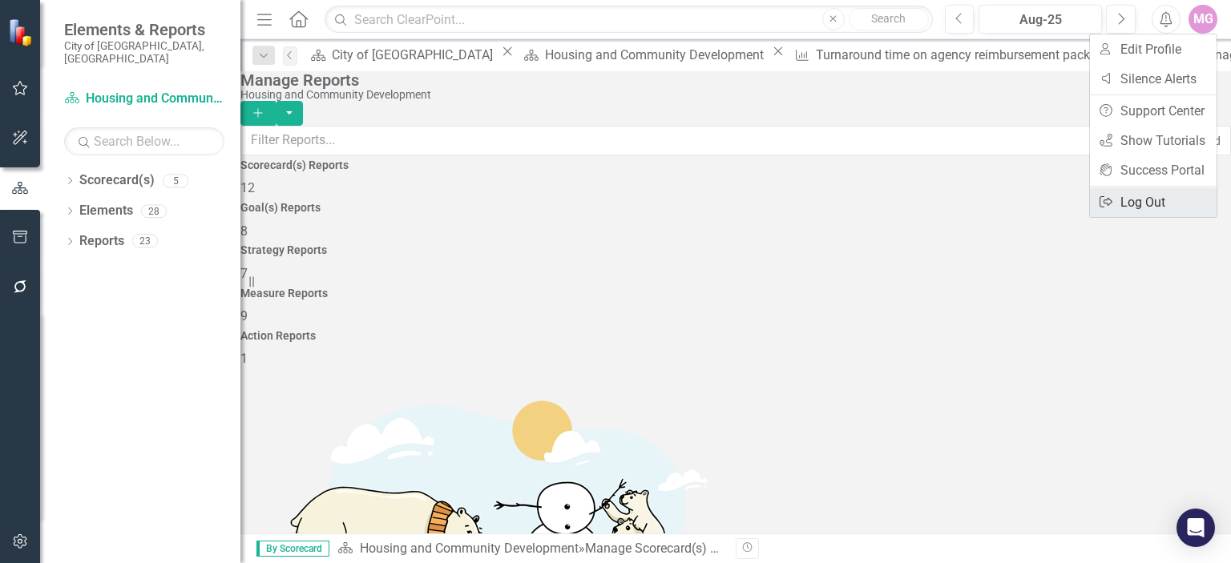
click at [1141, 198] on link "Logout Log Out" at bounding box center [1153, 202] width 127 height 30
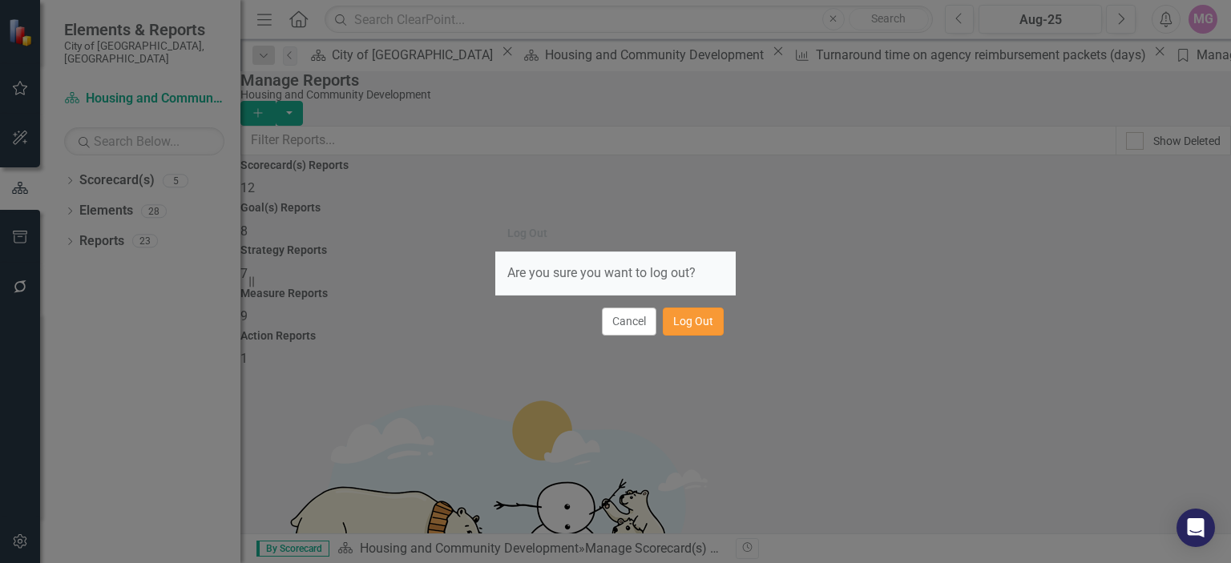
click at [707, 323] on button "Log Out" at bounding box center [693, 322] width 61 height 28
